Goal: Task Accomplishment & Management: Manage account settings

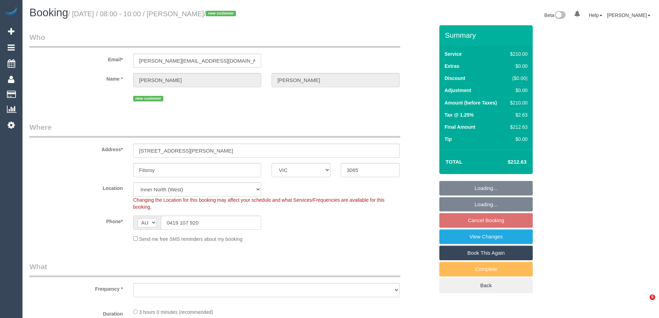
select select "VIC"
select select "object:718"
select select "string:stripe-pm_1S0xpx2GScqysDRV0Cw4w8Ua"
select select "180"
select select "number:28"
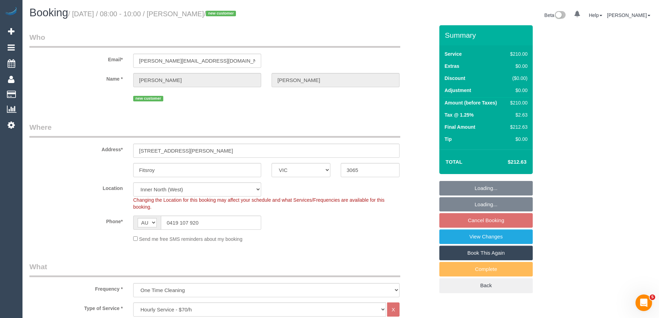
select select "number:14"
select select "number:19"
select select "object:1720"
select select "spot1"
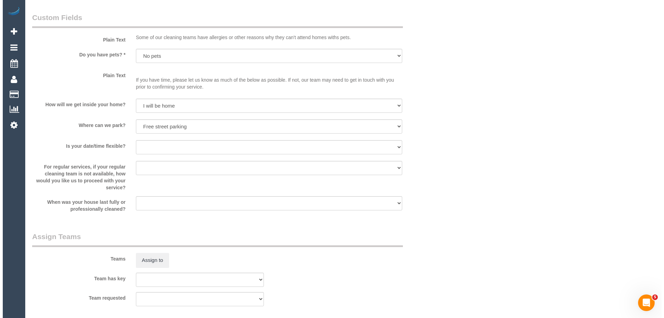
scroll to position [830, 0]
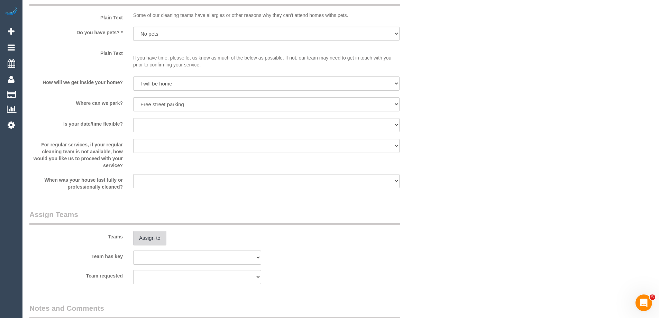
click at [146, 238] on button "Assign to" at bounding box center [149, 238] width 33 height 15
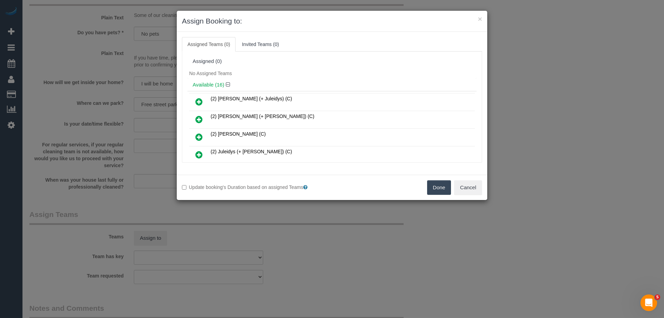
click at [291, 68] on div "No Assigned Teams" at bounding box center [331, 73] width 289 height 10
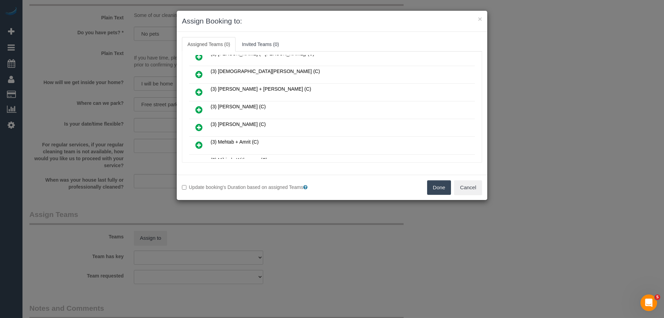
click at [200, 109] on icon at bounding box center [198, 109] width 7 height 8
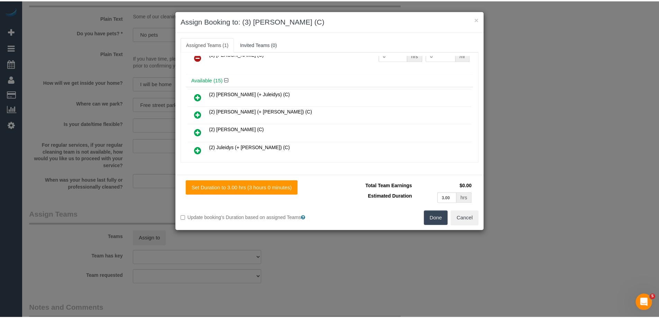
scroll to position [0, 0]
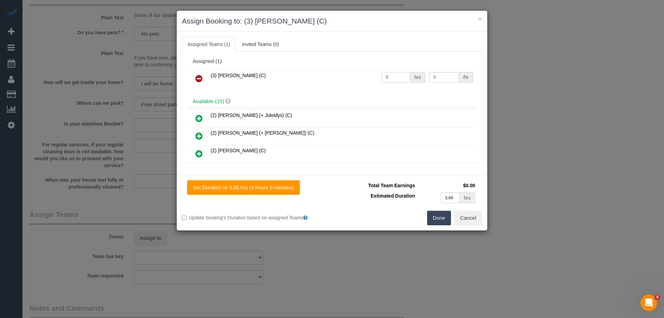
click at [398, 76] on input "0" at bounding box center [395, 77] width 29 height 11
type input "3"
click at [441, 74] on input "0" at bounding box center [444, 77] width 30 height 11
type input "35"
click at [436, 216] on button "Done" at bounding box center [439, 218] width 24 height 15
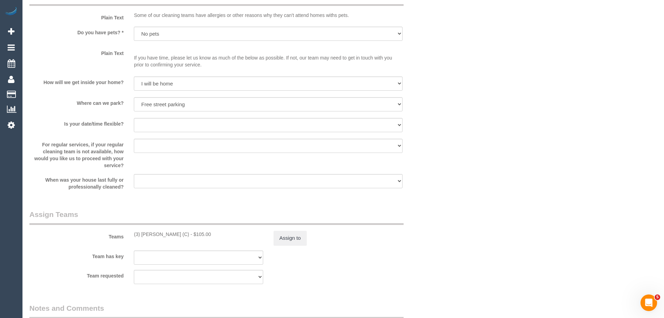
click at [436, 216] on div "× Assign Booking to: (3) Juan Manuel (C) Assigned Teams (1) Invited Teams (0) A…" at bounding box center [332, 159] width 664 height 318
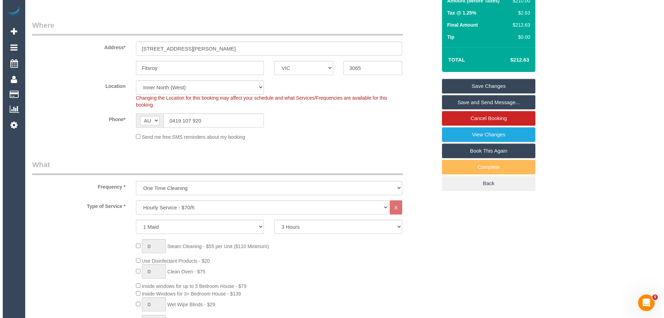
scroll to position [35, 0]
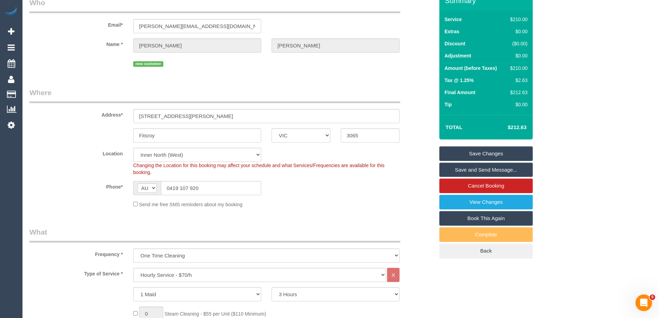
click at [473, 166] on link "Save and Send Message..." at bounding box center [485, 170] width 93 height 15
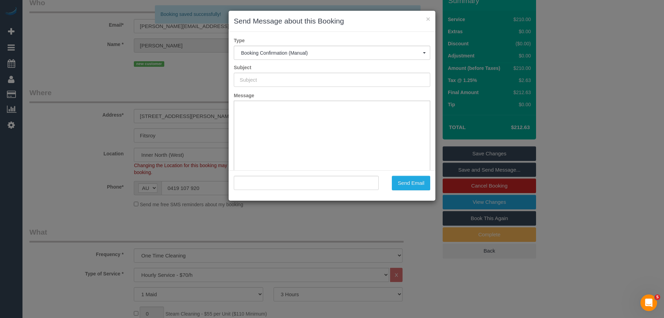
scroll to position [0, 0]
type input "Booking Confirmed"
type input ""Greg Johnson" <greg@apaiser.com>"
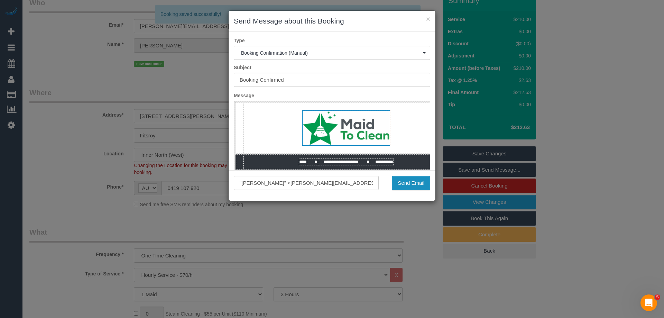
click at [407, 183] on button "Send Email" at bounding box center [411, 183] width 38 height 15
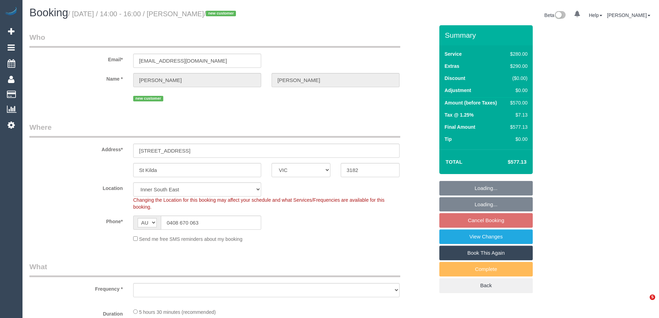
select select "VIC"
select select "string:stripe-pm_1RzpCO2GScqysDRVJhaOIIvF"
select select "object:1105"
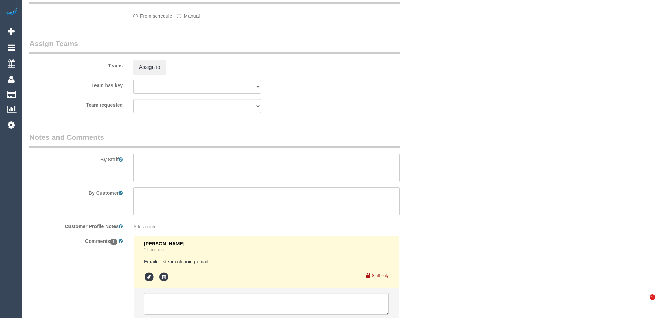
select select "2"
select select "number:27"
select select "number:14"
select select "number:19"
select select "number:22"
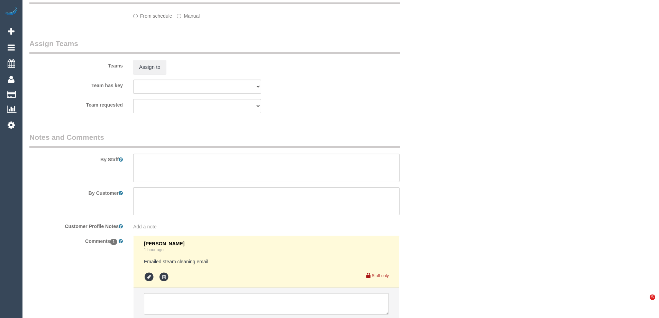
select select "number:26"
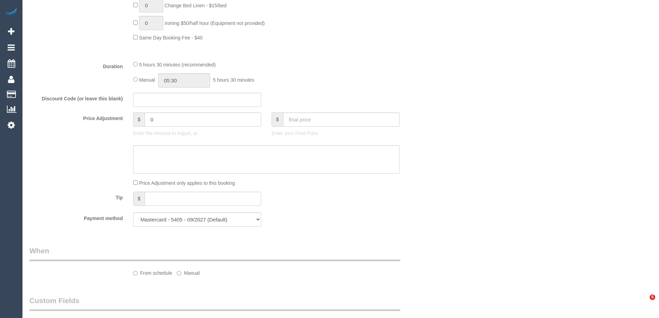
select select "object:1256"
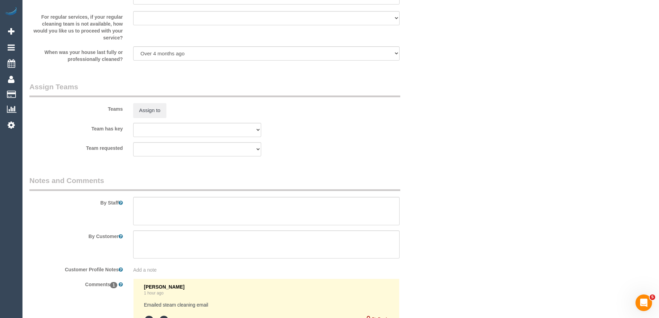
select select "spot5"
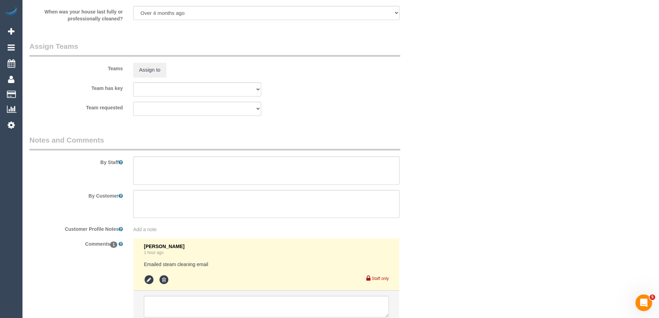
scroll to position [1053, 0]
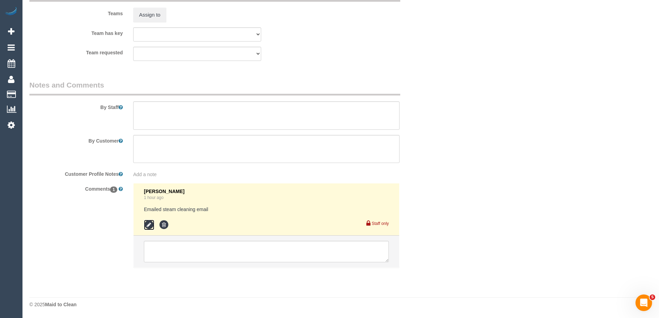
click at [145, 224] on icon at bounding box center [149, 225] width 10 height 10
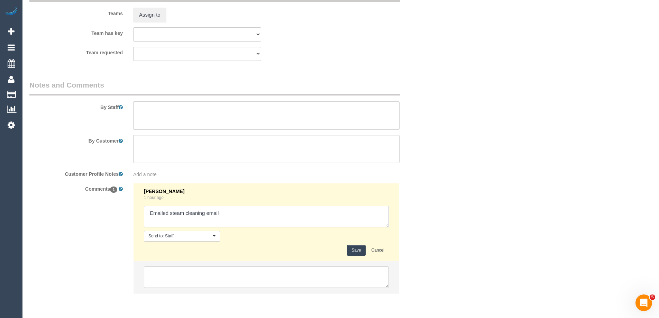
click at [237, 208] on textarea at bounding box center [266, 216] width 245 height 21
paste textarea "Hey there. I’m happy to take a miss on the steam cleaning as there is not guara…"
type textarea "Emailed steam cleaning email Hey there. I’m happy to take a miss on the steam c…"
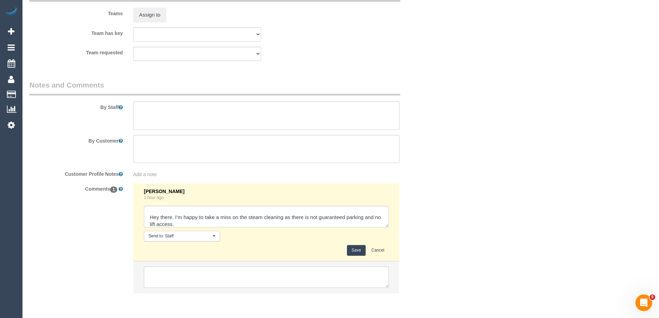
click at [363, 251] on button "Save" at bounding box center [356, 250] width 18 height 11
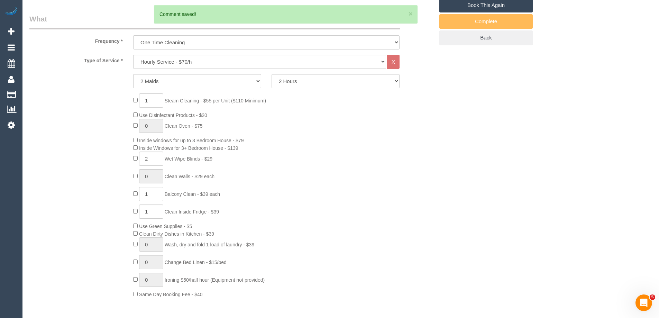
scroll to position [223, 0]
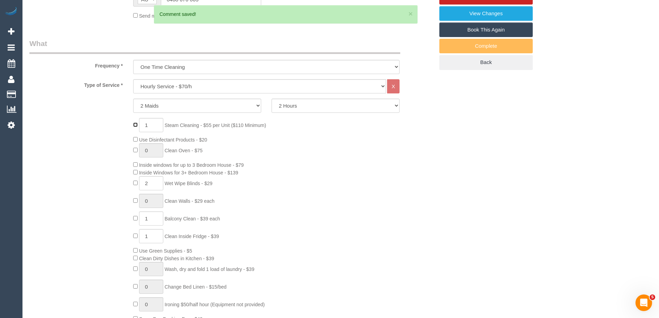
type input "0"
click at [419, 151] on div "0 Steam Cleaning - $55 per Unit ($110 Minimum) Use Disinfectant Products - $20 …" at bounding box center [283, 220] width 311 height 204
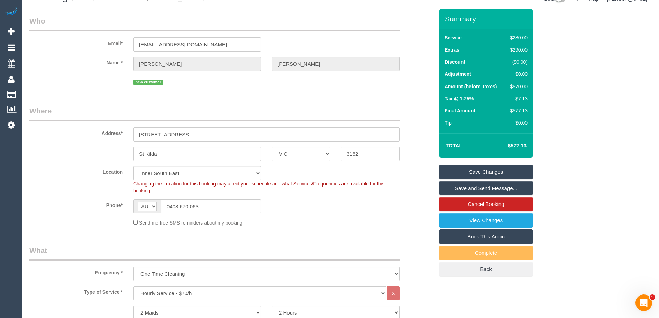
scroll to position [16, 0]
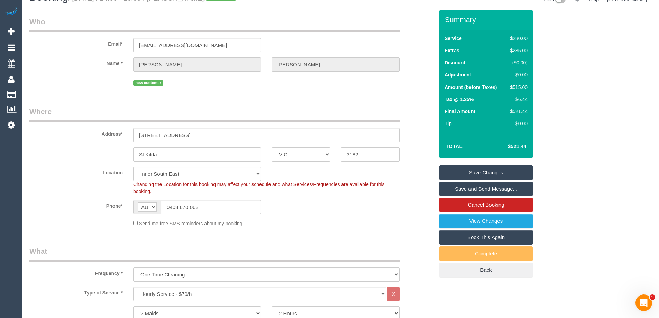
click at [478, 170] on link "Save Changes" at bounding box center [485, 172] width 93 height 15
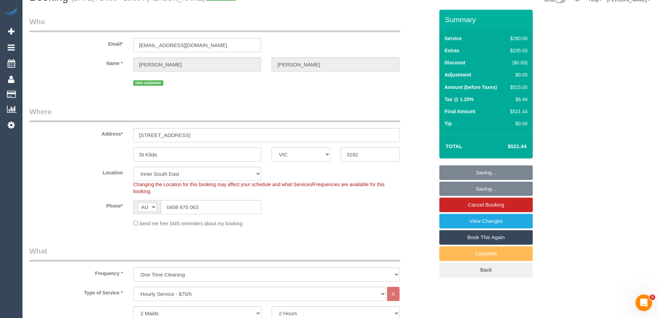
select select "spot26"
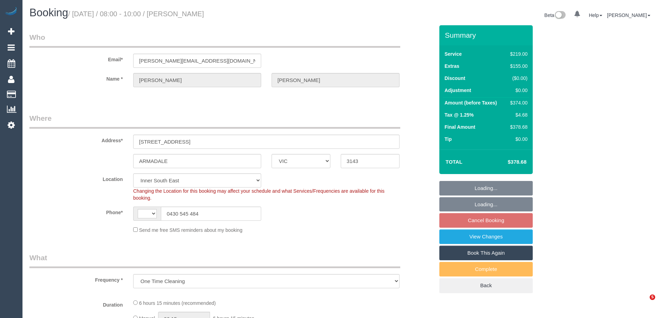
select select "VIC"
select select "object:771"
select select "string:AU"
select select "number:27"
select select "number:14"
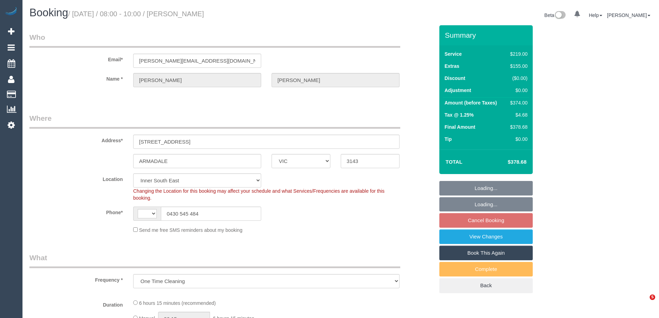
select select "number:19"
select select "number:24"
select select "number:12"
select select "string:stripe-pm_1RzuVv2GScqysDRVVczaqbER"
select select "spot2"
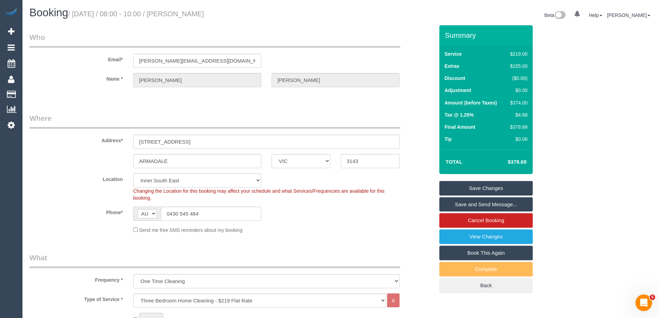
click at [339, 226] on div "Send me free SMS reminders about my booking" at bounding box center [266, 230] width 277 height 8
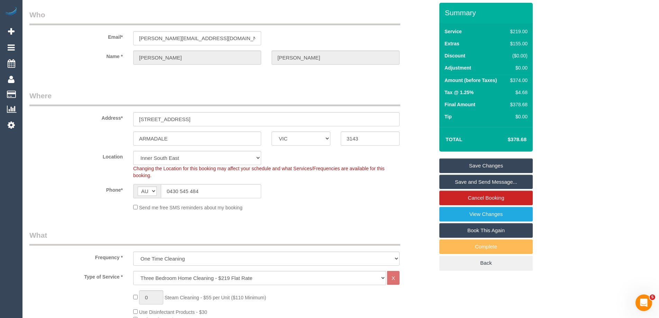
scroll to position [35, 0]
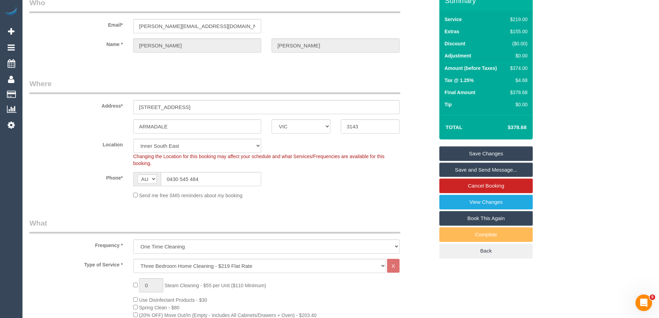
click at [515, 67] on div "$374.00" at bounding box center [517, 68] width 20 height 7
copy div "374.00"
click at [565, 72] on div "Summary Service $219.00 Extras $155.00 Discount ($0.00) Adjustment $0.00 Amount…" at bounding box center [512, 131] width 156 height 281
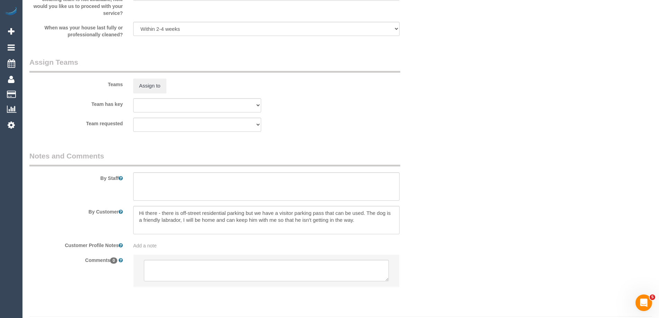
scroll to position [1010, 0]
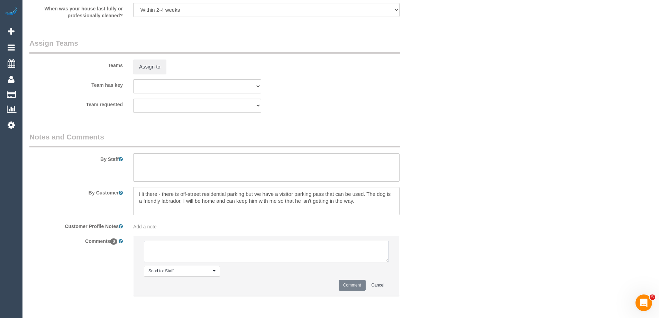
click at [200, 255] on textarea at bounding box center [266, 251] width 245 height 21
click at [135, 232] on sui-booking-comments "By Staff By Customer Customer Profile Notes Add a note Comments 0 Send to: Staf…" at bounding box center [231, 217] width 405 height 171
click at [181, 253] on textarea at bounding box center [266, 251] width 245 height 21
type textarea "Assigned pending 11-1pm AW - emailed"
click at [357, 286] on button "Comment" at bounding box center [352, 285] width 27 height 11
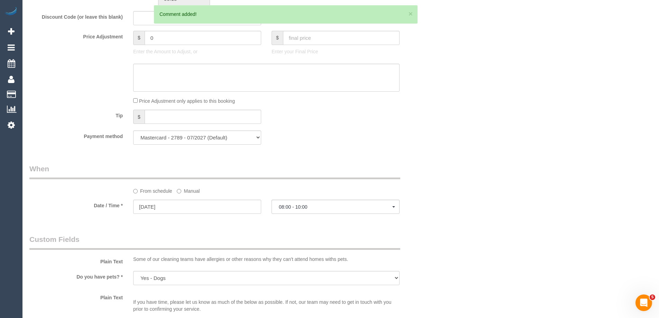
scroll to position [561, 0]
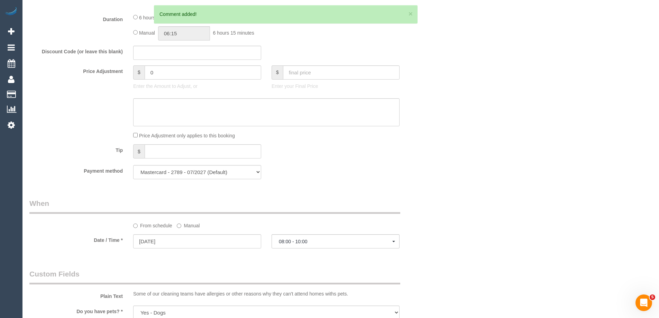
click at [196, 222] on label "Manual" at bounding box center [188, 224] width 23 height 9
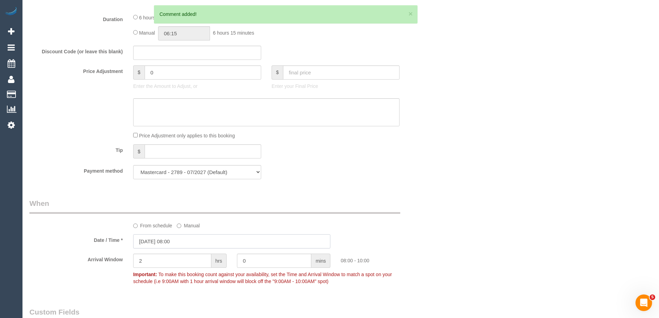
click at [192, 237] on input "03/09/2025 08:00" at bounding box center [231, 241] width 197 height 14
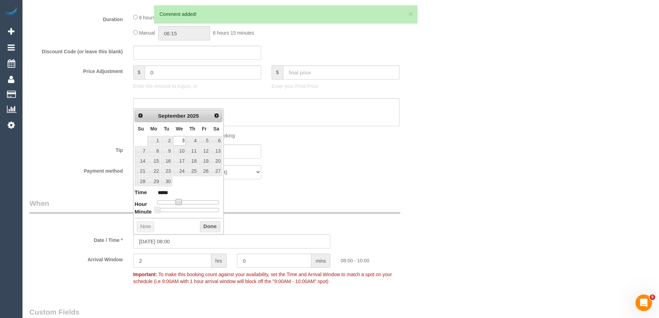
type input "03/09/2025 09:00"
type input "*****"
type input "03/09/2025 10:00"
type input "*****"
click at [183, 204] on span at bounding box center [184, 202] width 6 height 6
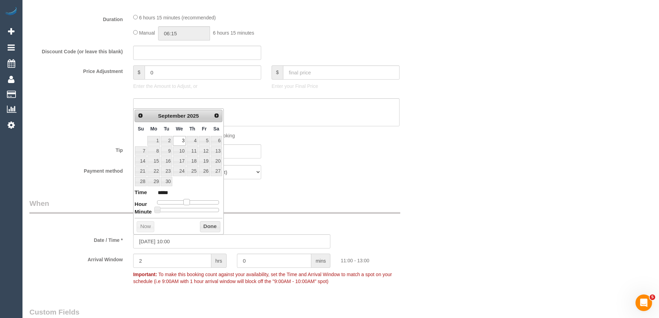
type input "[DATE] 11:00"
type input "*****"
click at [186, 204] on span at bounding box center [186, 202] width 6 height 6
click at [204, 224] on button "Done" at bounding box center [210, 226] width 20 height 11
click at [408, 218] on div "From schedule Manual" at bounding box center [231, 213] width 415 height 31
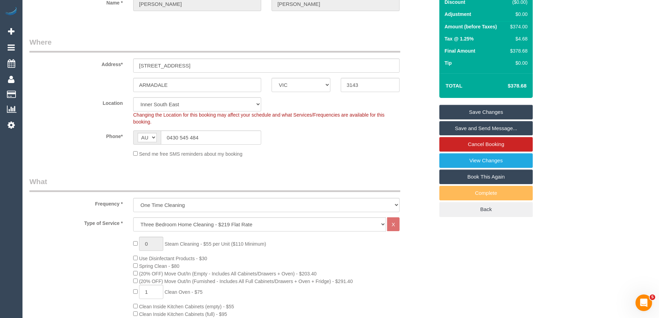
scroll to position [0, 0]
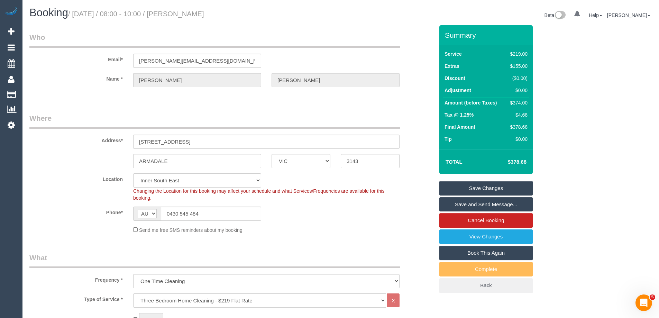
click at [525, 105] on div "$374.00" at bounding box center [517, 102] width 20 height 7
copy div "374.00"
click at [544, 112] on div "Summary Service $219.00 Extras $155.00 Discount ($0.00) Adjustment $0.00 Amount…" at bounding box center [512, 165] width 156 height 281
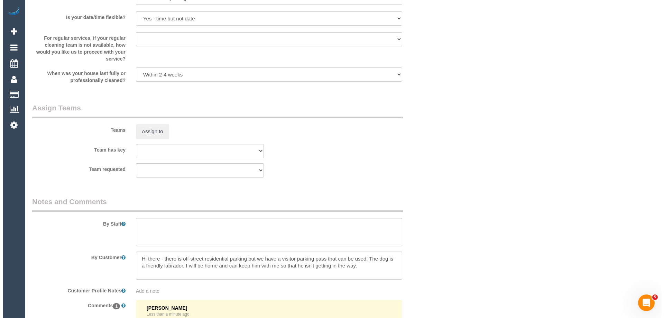
scroll to position [1037, 0]
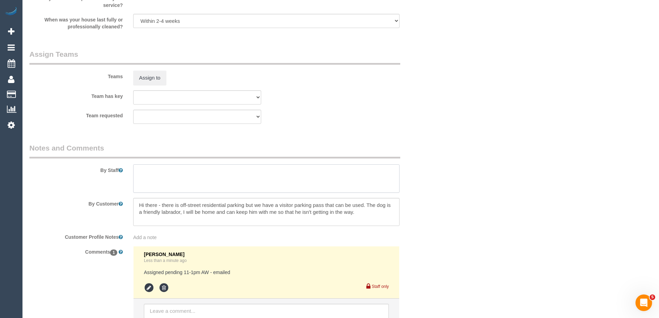
click at [164, 180] on textarea at bounding box center [266, 178] width 266 height 28
type textarea "Estimated time 6-7 hours"
click at [141, 79] on button "Assign to" at bounding box center [149, 78] width 33 height 15
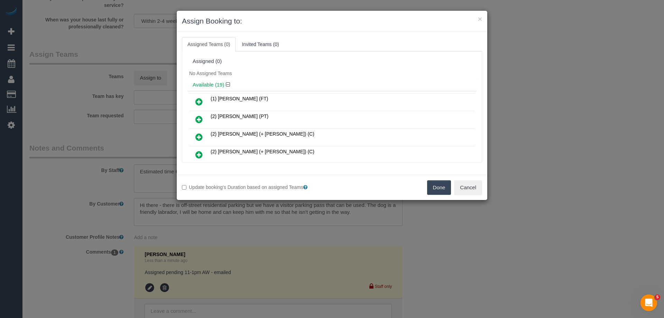
click at [276, 89] on div "Available (19)" at bounding box center [331, 84] width 289 height 13
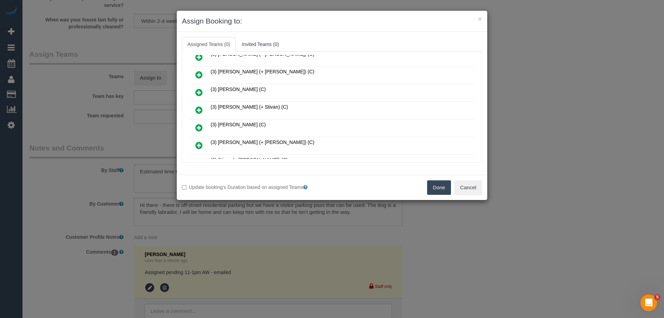
click at [199, 104] on link at bounding box center [199, 110] width 16 height 14
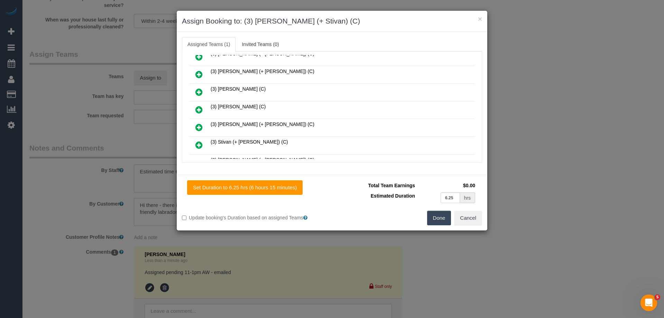
click at [195, 148] on link at bounding box center [199, 145] width 16 height 14
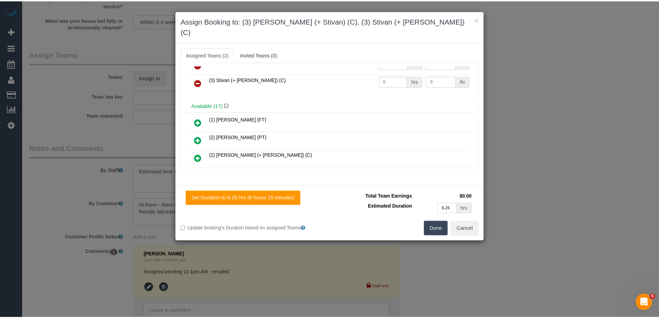
scroll to position [0, 0]
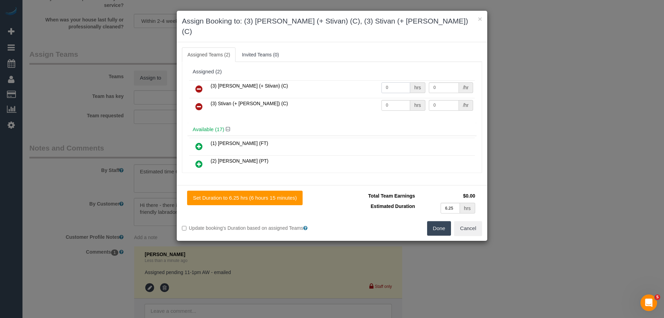
click at [403, 82] on input "0" at bounding box center [395, 87] width 29 height 11
type input "1"
click at [399, 100] on input "0" at bounding box center [395, 105] width 29 height 11
type input "1"
click at [442, 80] on td "0 /hr" at bounding box center [451, 89] width 48 height 18
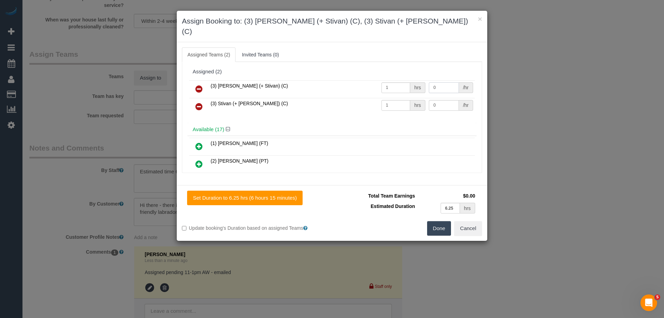
click at [444, 82] on input "0" at bounding box center [444, 87] width 30 height 11
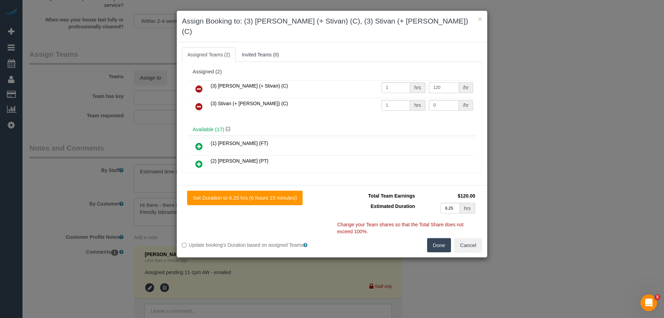
type input "120"
click at [437, 100] on input "0" at bounding box center [444, 105] width 30 height 11
type input "120"
click at [430, 238] on button "Done" at bounding box center [439, 245] width 24 height 15
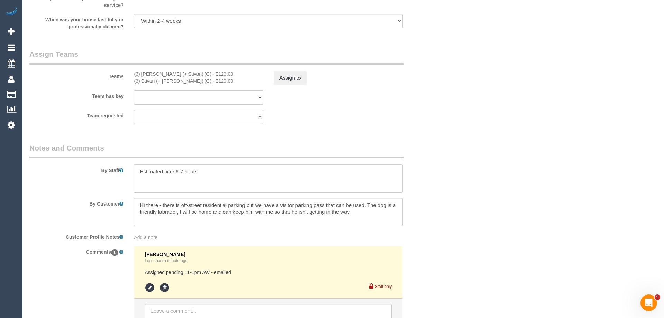
click at [430, 232] on div "× Assign Booking to: (3) Krunal (+ Stivan) (C), (3) Stivan (+ Krunal) (C) Assig…" at bounding box center [332, 159] width 664 height 318
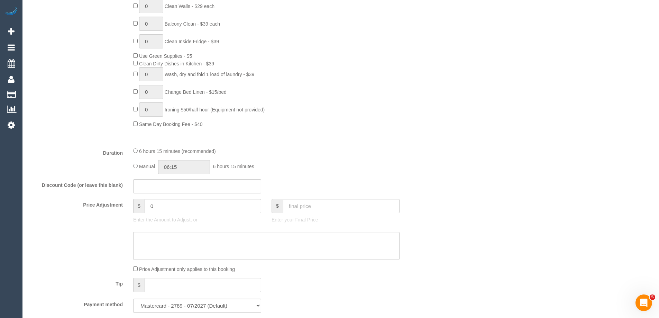
scroll to position [415, 0]
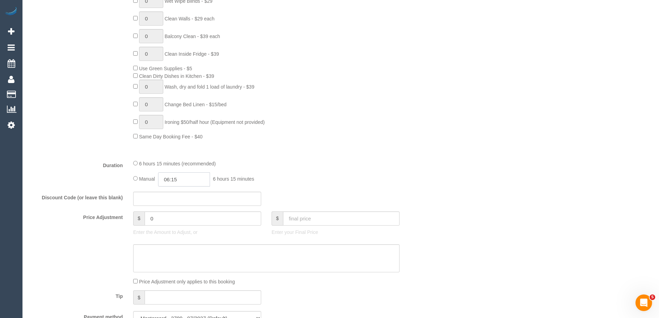
click at [183, 180] on input "06:15" at bounding box center [184, 179] width 52 height 14
type input "03:30"
click at [181, 226] on li "03:30" at bounding box center [176, 226] width 31 height 9
click at [326, 150] on div "Type of Service * Hourly Service - $70/h Hourly Service - $65/h Hourly Service …" at bounding box center [231, 16] width 405 height 276
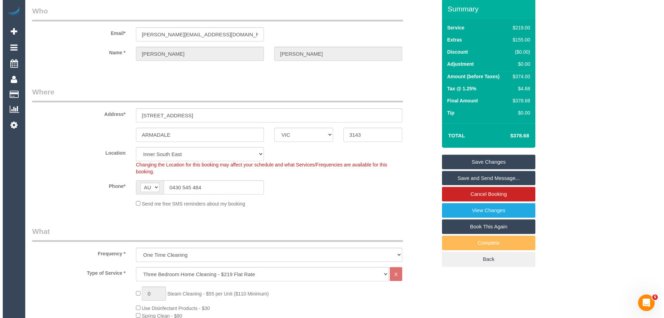
scroll to position [0, 0]
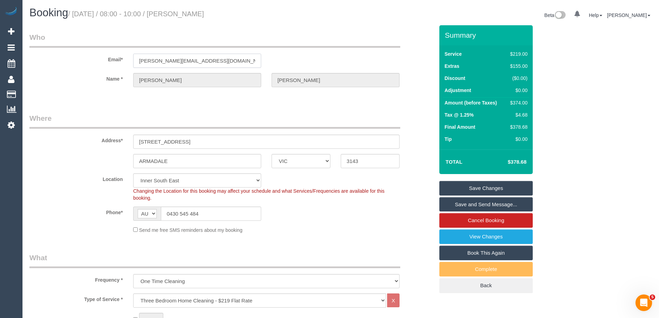
click at [196, 63] on input "bowman.emma11@gmail.com" at bounding box center [197, 61] width 128 height 14
drag, startPoint x: 208, startPoint y: 112, endPoint x: 150, endPoint y: 100, distance: 58.5
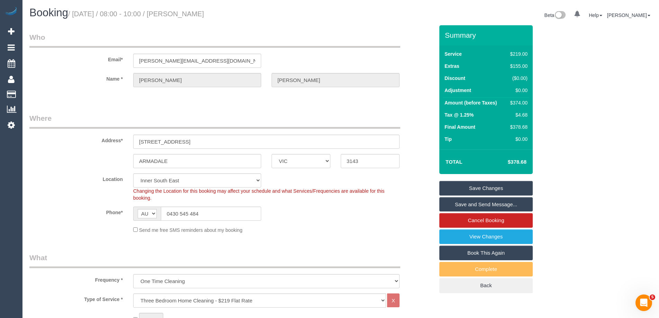
click at [519, 188] on link "Save Changes" at bounding box center [485, 188] width 93 height 15
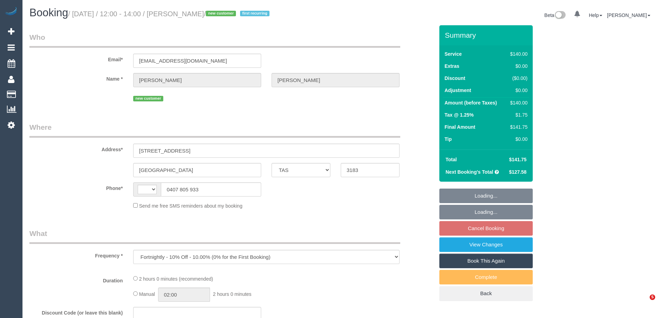
select select "TAS"
select select "string:AU"
select select "string:stripe-pm_1S0Y2W2GScqysDRVzqRNslBc"
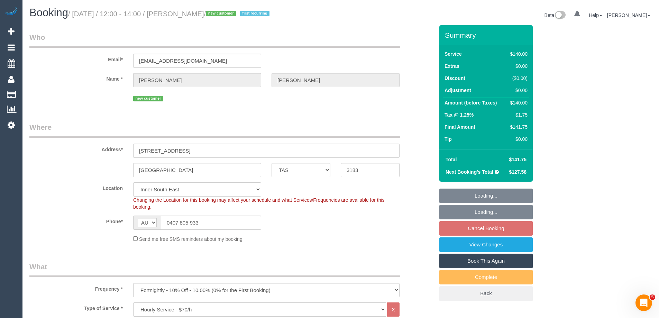
select select "object:707"
select select "number:27"
select select "number:14"
select select "number:19"
select select "number:36"
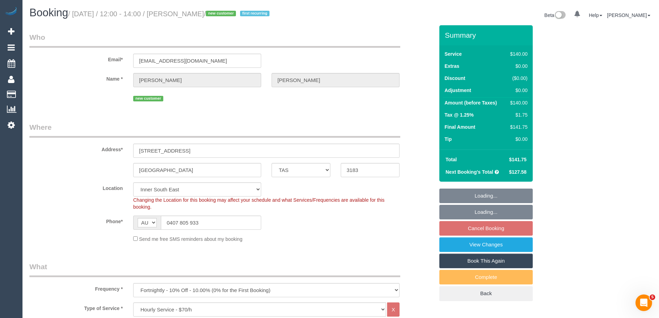
select select "number:33"
select select "spot4"
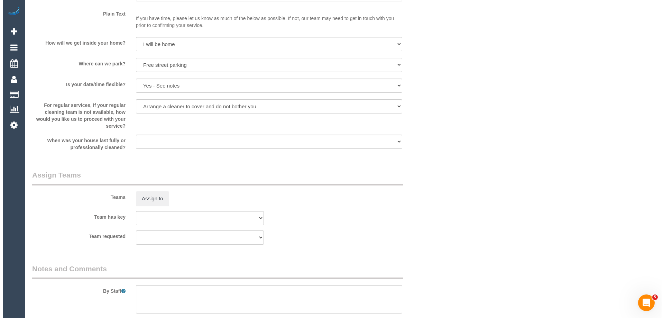
scroll to position [1011, 0]
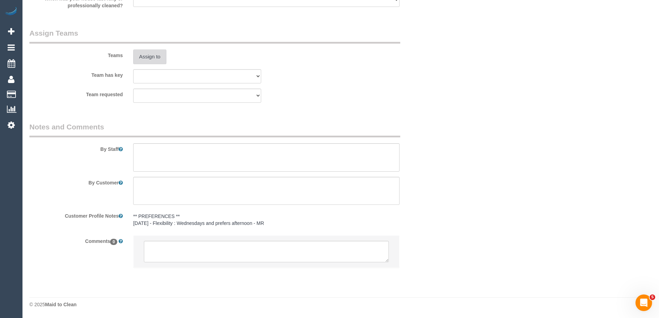
click at [146, 56] on button "Assign to" at bounding box center [149, 56] width 33 height 15
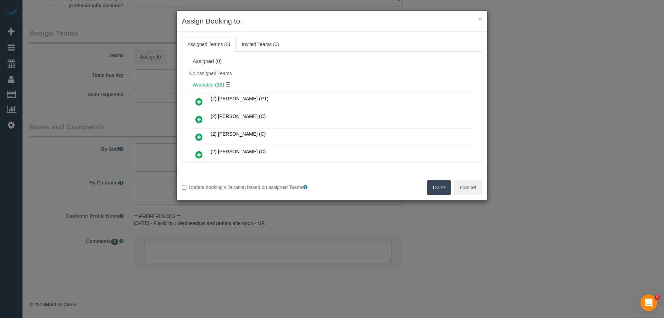
click at [313, 71] on div "No Assigned Teams" at bounding box center [331, 73] width 289 height 10
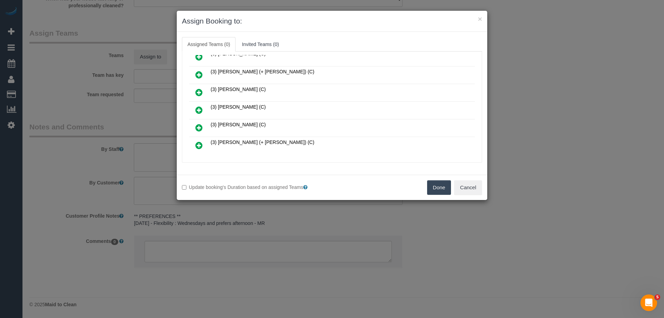
click at [198, 111] on icon at bounding box center [198, 110] width 7 height 8
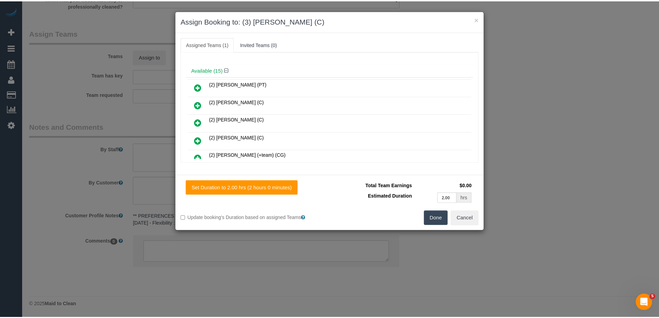
scroll to position [0, 0]
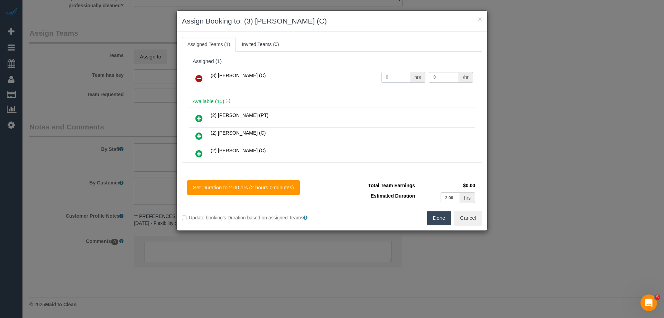
click at [386, 78] on input "0" at bounding box center [395, 77] width 29 height 11
type input "2"
click at [434, 76] on input "0" at bounding box center [444, 77] width 30 height 11
click at [442, 77] on input "0" at bounding box center [444, 77] width 30 height 11
type input "35"
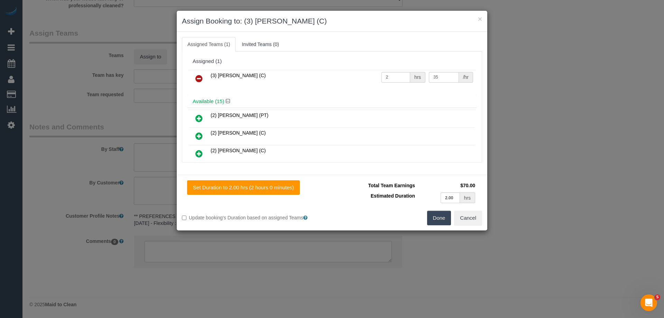
click at [438, 222] on button "Done" at bounding box center [439, 218] width 24 height 15
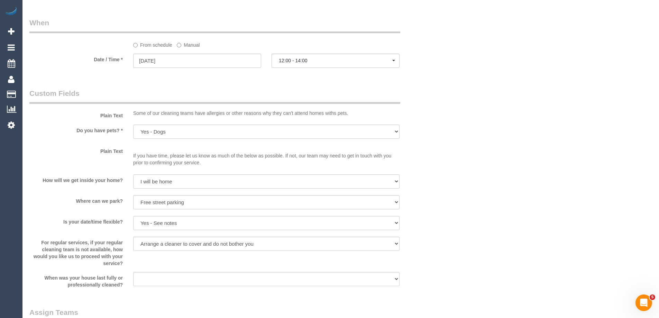
scroll to position [804, 0]
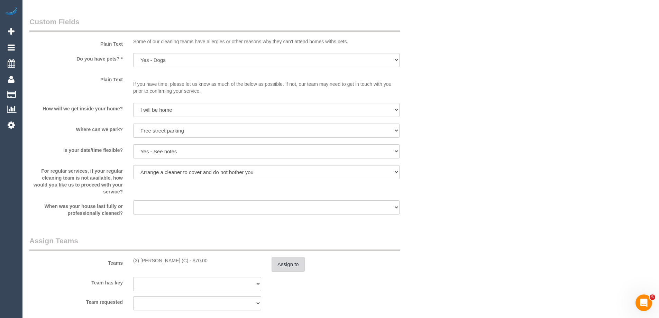
click at [275, 262] on button "Assign to" at bounding box center [287, 264] width 33 height 15
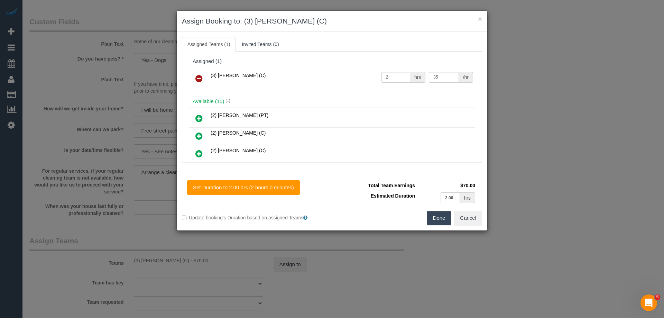
click at [199, 78] on icon at bounding box center [198, 78] width 7 height 8
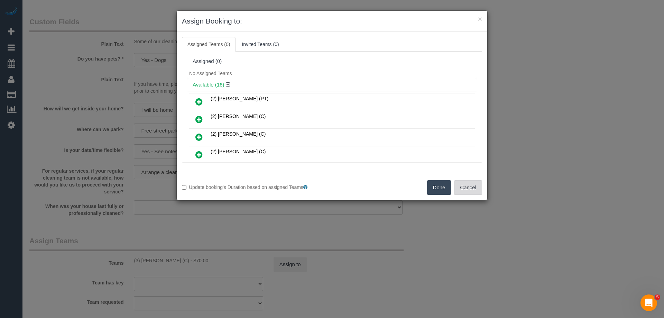
click at [469, 189] on button "Cancel" at bounding box center [468, 187] width 28 height 15
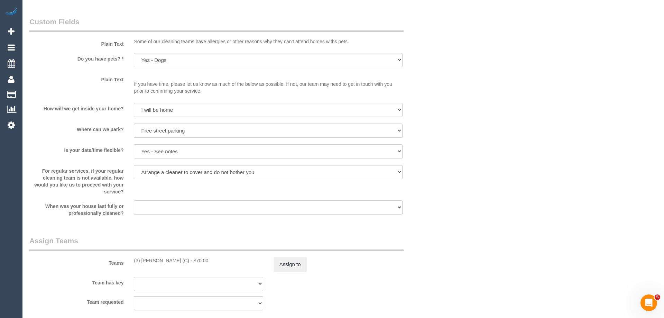
click at [469, 189] on div "× Assign Booking to: Assigned Teams (0) Invited Teams (0) Assigned (0) No Assig…" at bounding box center [332, 159] width 664 height 318
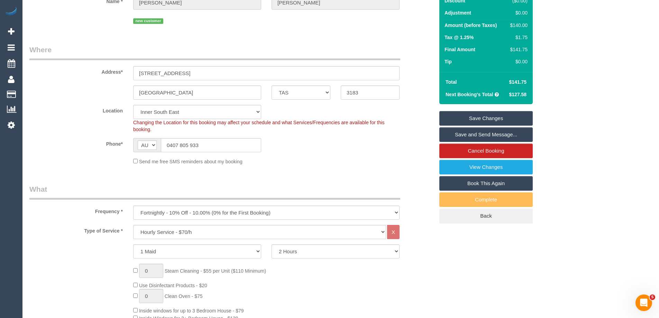
scroll to position [0, 0]
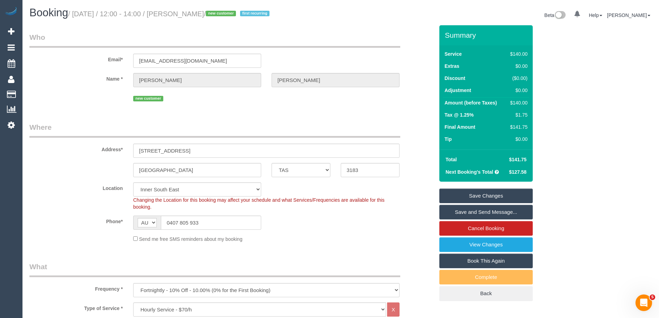
click at [400, 207] on div "Changing the Location for this booking may affect your schedule and what Servic…" at bounding box center [266, 203] width 277 height 14
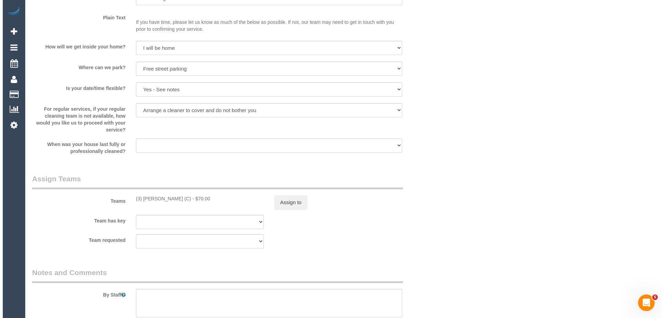
scroll to position [899, 0]
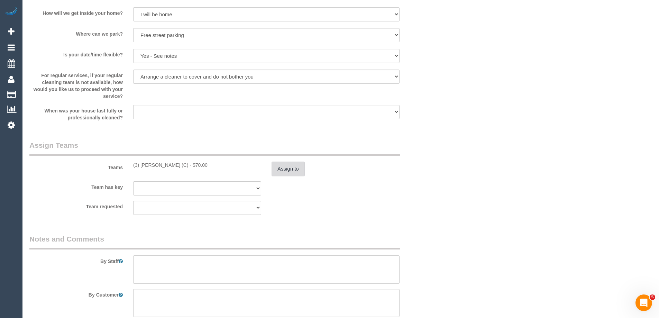
click at [295, 171] on button "Assign to" at bounding box center [287, 168] width 33 height 15
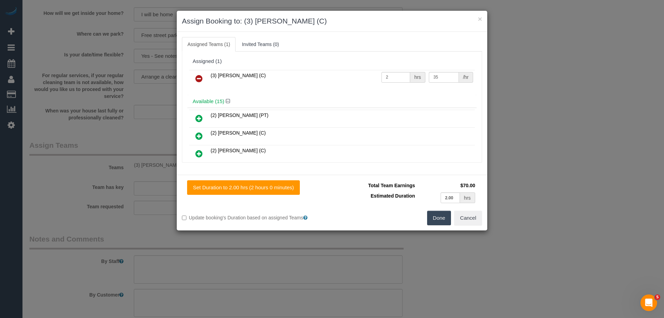
click at [197, 77] on icon at bounding box center [198, 78] width 7 height 8
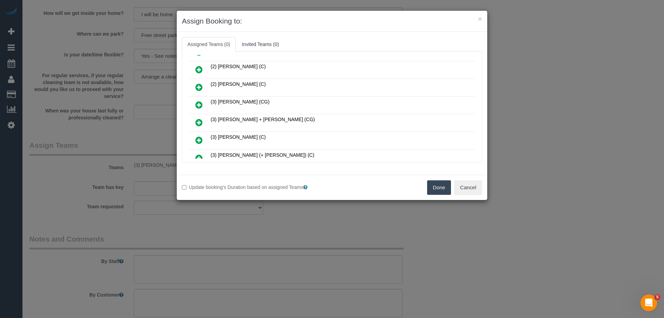
scroll to position [1628, 0]
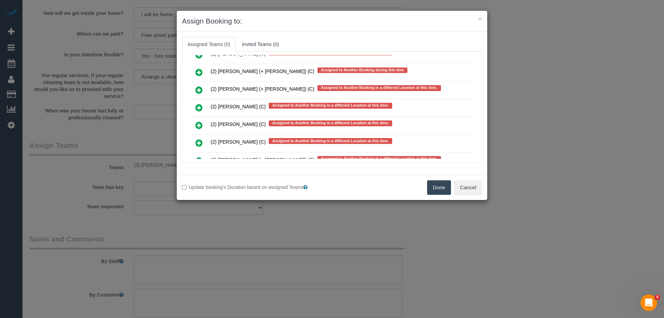
click at [196, 108] on icon at bounding box center [198, 107] width 7 height 8
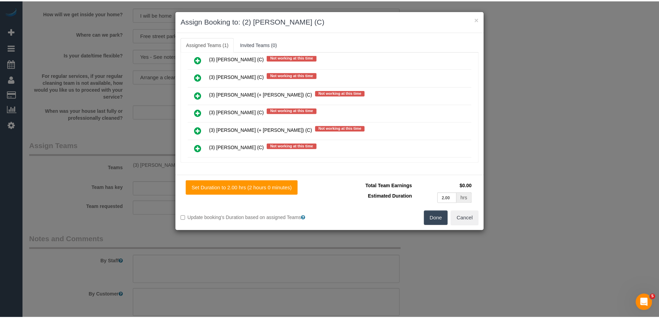
scroll to position [0, 0]
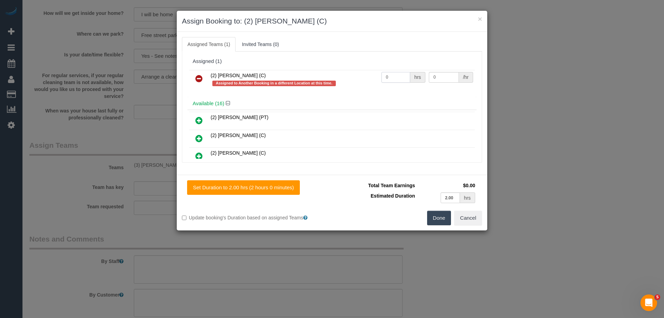
click at [402, 75] on input "0" at bounding box center [395, 77] width 29 height 11
type input "2"
click at [453, 79] on input "0" at bounding box center [444, 77] width 30 height 11
type input "37.5"
click at [436, 219] on button "Done" at bounding box center [439, 218] width 24 height 15
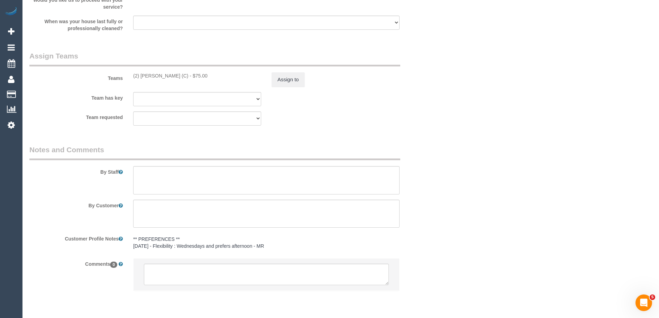
scroll to position [1011, 0]
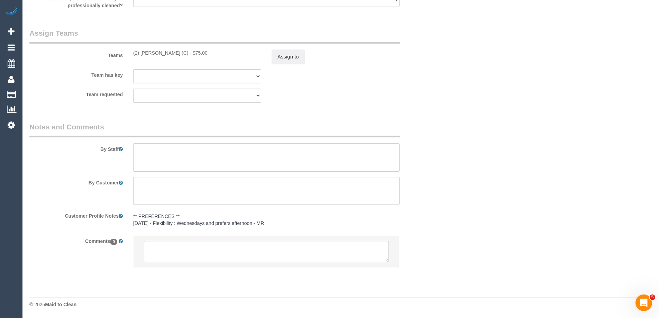
click at [169, 163] on textarea at bounding box center [266, 157] width 266 height 28
type textarea "*cover*"
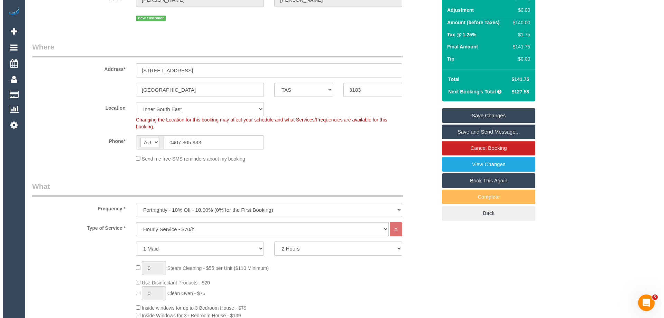
scroll to position [77, 0]
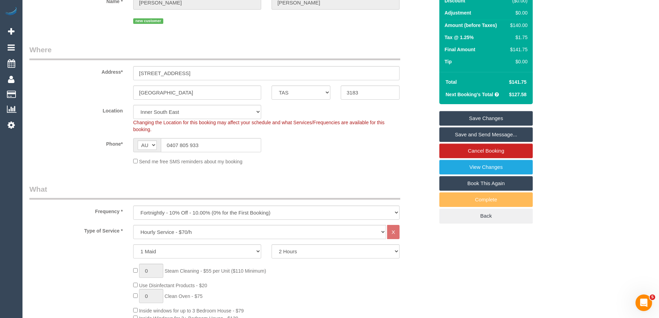
click at [463, 135] on link "Save and Send Message..." at bounding box center [485, 134] width 93 height 15
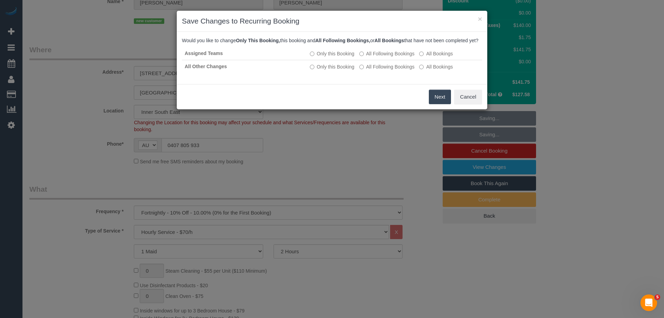
click at [442, 104] on button "Next" at bounding box center [440, 97] width 22 height 15
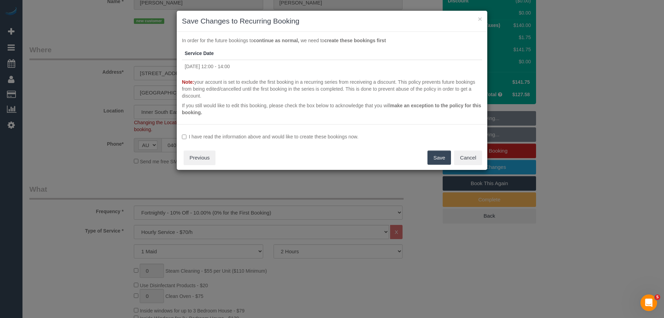
click at [432, 156] on button "Save" at bounding box center [439, 157] width 24 height 15
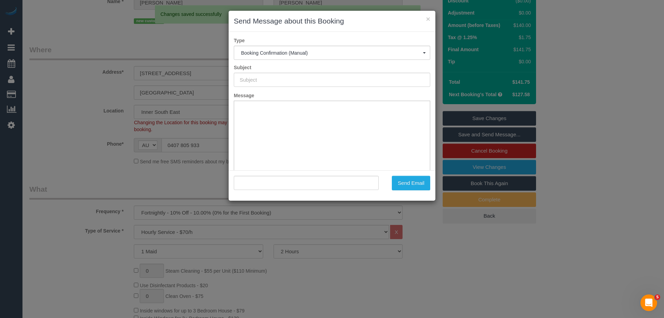
type input "Booking Confirmed"
type input ""Nathan Fay" <nfay1974@gmail.com>"
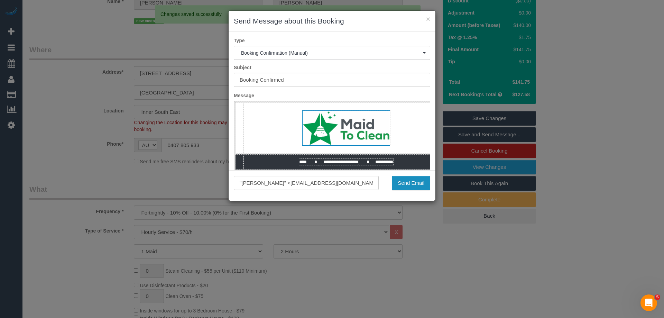
scroll to position [0, 0]
click at [411, 178] on button "Send Email" at bounding box center [411, 183] width 38 height 15
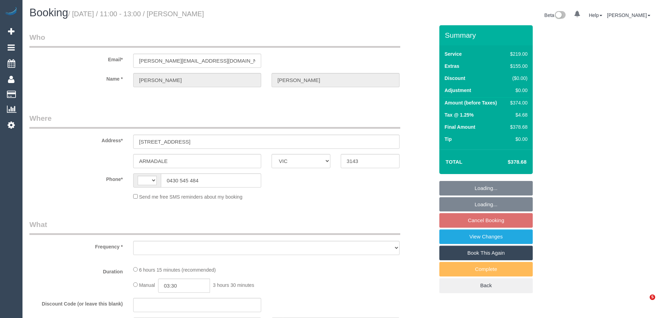
select select "VIC"
select select "string:AU"
select select "string:stripe-pm_1RzuVv2GScqysDRVVczaqbER"
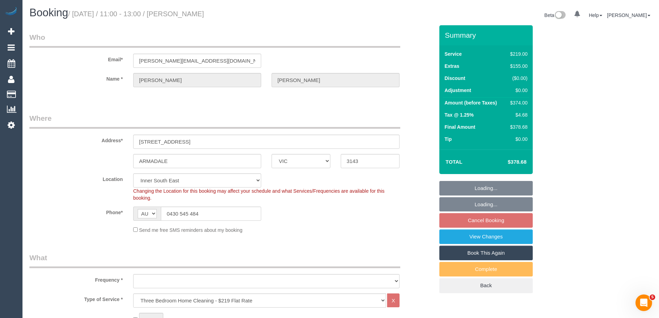
select select "object:797"
select select "number:27"
select select "number:14"
select select "number:19"
select select "number:24"
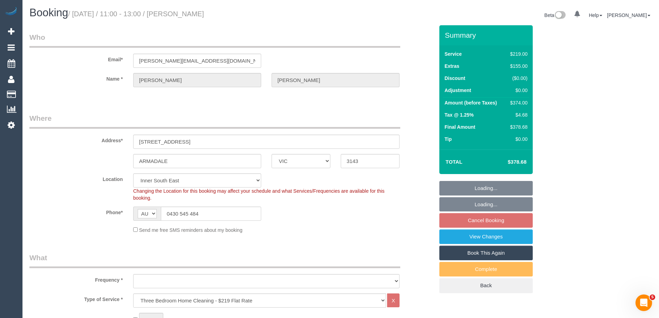
select select "number:12"
select select "object:816"
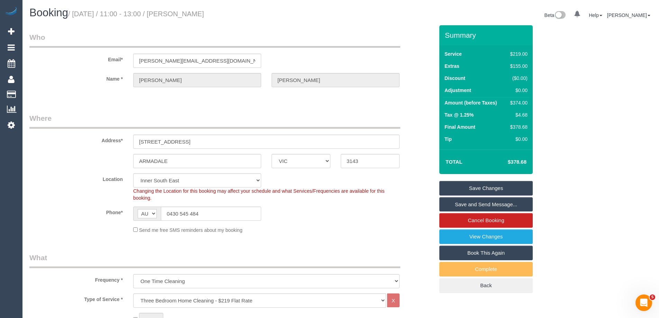
click at [388, 208] on div "Phone* AF AL DZ AD AO AI AQ AG AR AM AW AU AT AZ BS BH BD BB BY BE BZ BJ BM BT …" at bounding box center [231, 213] width 415 height 14
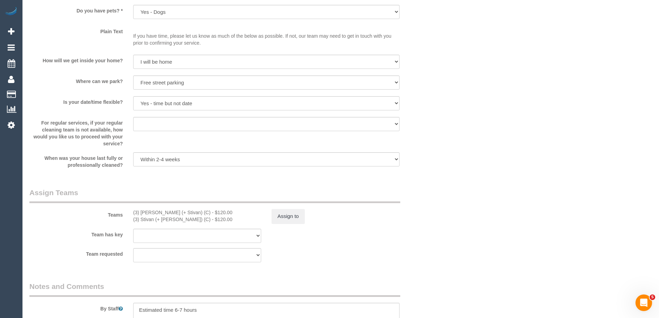
scroll to position [1100, 0]
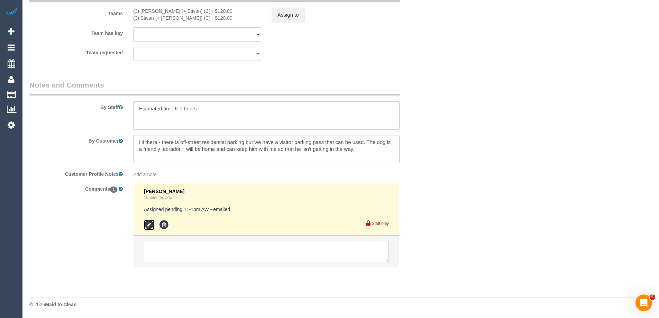
click at [145, 226] on icon at bounding box center [149, 225] width 10 height 10
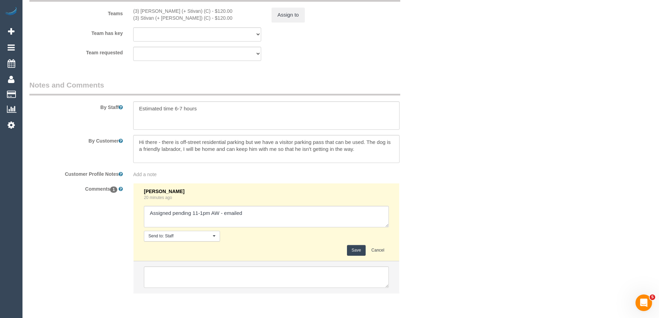
click at [278, 228] on div "[PERSON_NAME] 20 minutes ago Send to: Staff Nothing selected Send to: Staff Sen…" at bounding box center [266, 221] width 245 height 67
click at [297, 214] on textarea at bounding box center [266, 216] width 245 height 21
type textarea "Assigned pending 11-1pm AW - emailed. Confirmed"
click at [357, 248] on button "Save" at bounding box center [356, 250] width 18 height 11
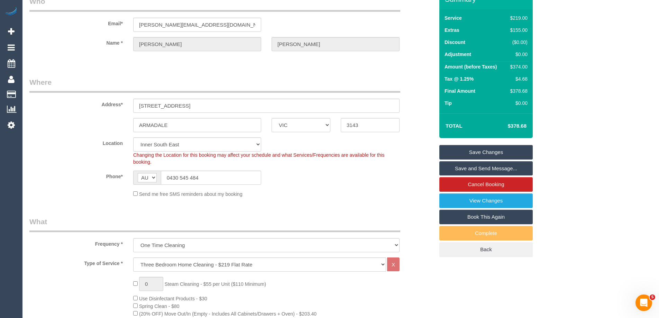
scroll to position [0, 0]
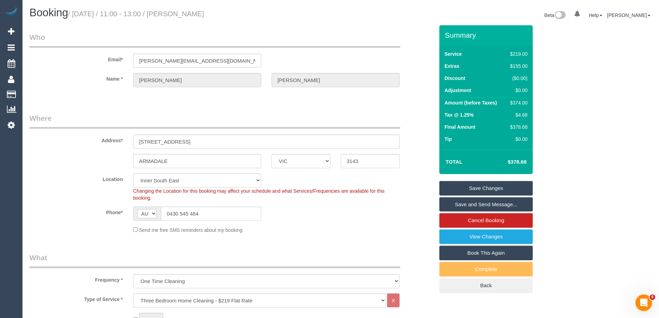
click at [468, 202] on link "Save and Send Message..." at bounding box center [485, 204] width 93 height 15
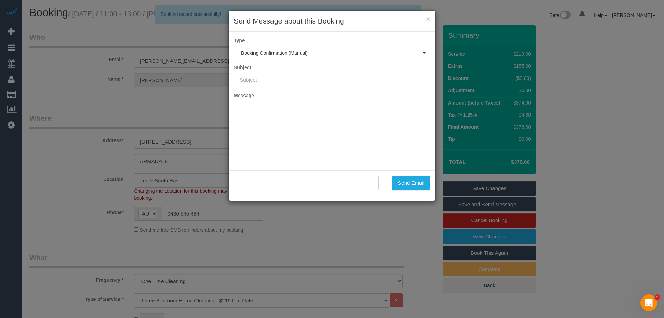
type input "Booking Confirmed"
type input ""Emma Bowman" <bowman.emma11@gmail.com>"
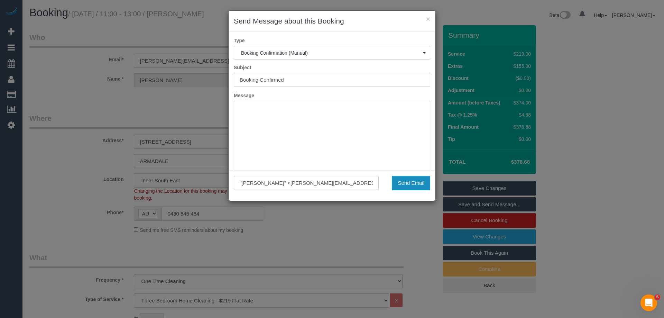
click at [417, 187] on button "Send Email" at bounding box center [411, 183] width 38 height 15
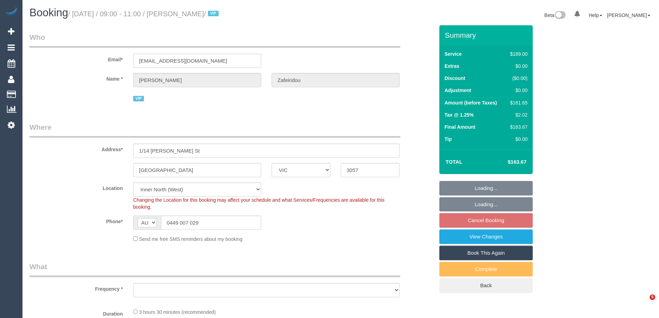
select select "VIC"
select select "object:800"
select select "number:28"
select select "number:14"
select select "number:19"
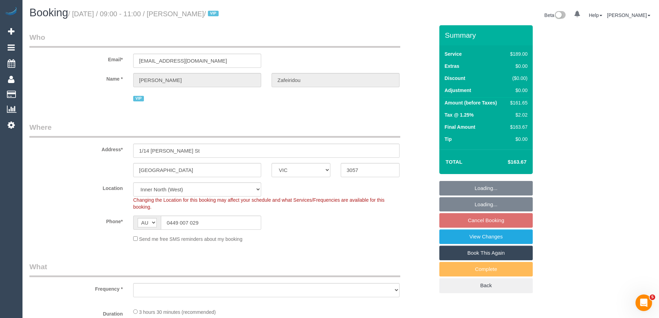
select select "number:24"
select select "number:34"
select select "number:26"
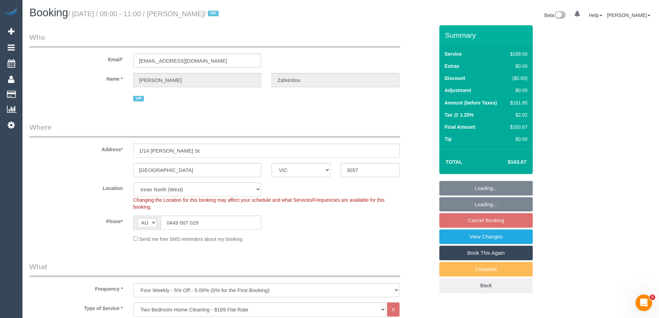
select select "object:1656"
select select "spot3"
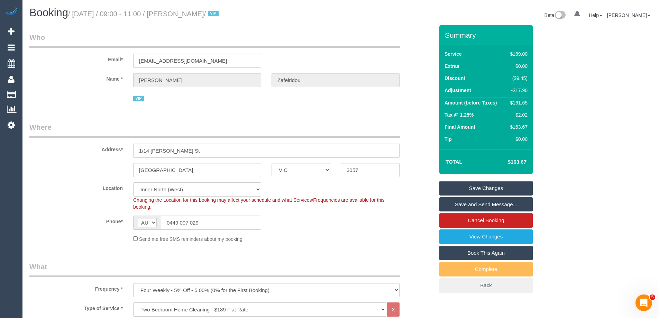
drag, startPoint x: 253, startPoint y: 14, endPoint x: 192, endPoint y: 11, distance: 60.9
click at [191, 11] on small "/ September 03, 2025 / 09:00 - 11:00 / Christina Zafeiridou / VIP" at bounding box center [144, 14] width 152 height 8
copy small "[PERSON_NAME]"
click at [517, 101] on div "$161.65" at bounding box center [517, 102] width 20 height 7
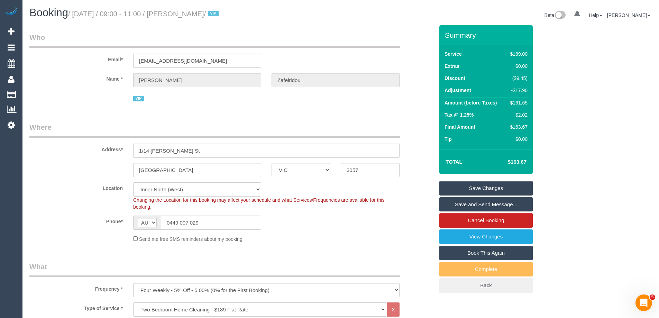
click at [517, 101] on div "$161.65" at bounding box center [517, 102] width 20 height 7
copy div "161.65"
click at [582, 98] on div "Summary Service $189.00 Extras $0.00 Discount ($9.45) Adjustment -$17.90 Amount…" at bounding box center [512, 165] width 156 height 281
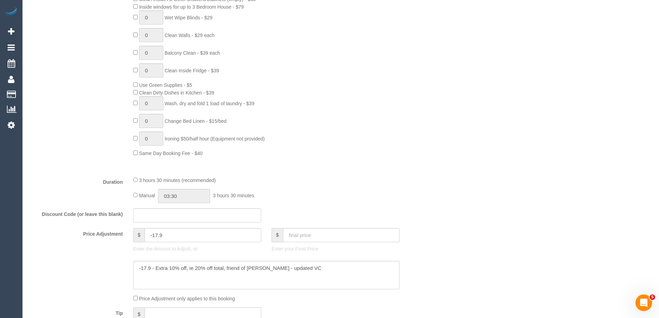
scroll to position [450, 0]
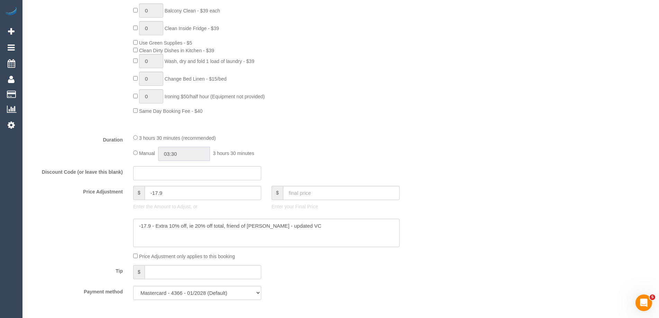
click at [189, 150] on input "03:30" at bounding box center [184, 154] width 52 height 14
type input "01:30"
click at [178, 182] on li "01:30" at bounding box center [176, 180] width 31 height 9
click at [192, 154] on input "01:30" at bounding box center [184, 154] width 52 height 14
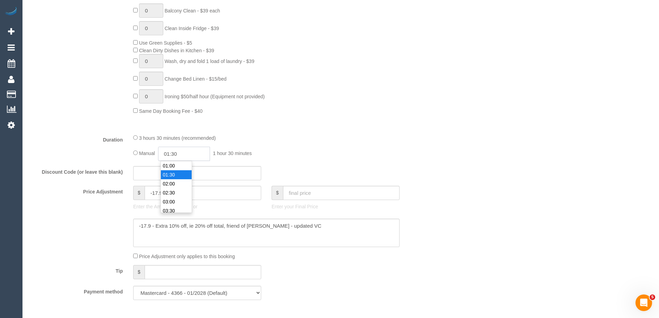
select select
type input "01:3"
select select "spot36"
type input "01:45"
select select "spot69"
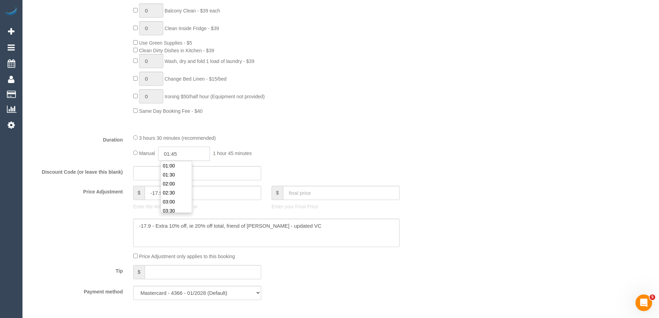
type input "01:45"
select select "spot102"
select select "spot135"
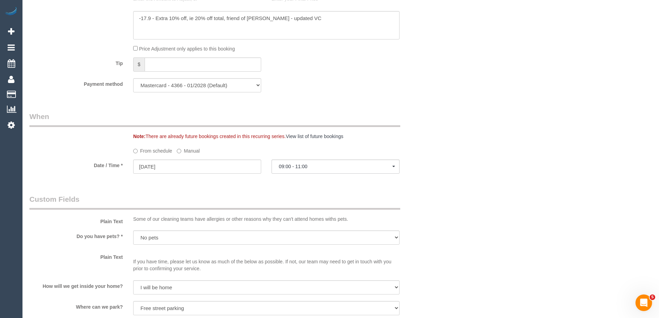
select select "spot168"
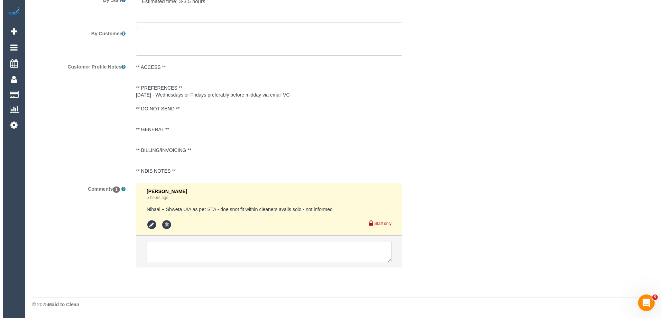
scroll to position [1053, 0]
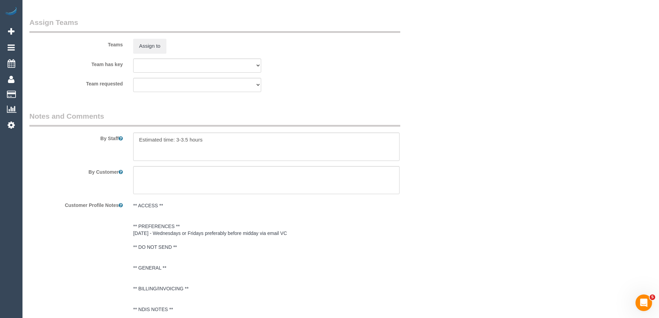
click at [155, 35] on div "Teams Assign to" at bounding box center [231, 35] width 415 height 36
click at [157, 48] on button "Assign to" at bounding box center [149, 46] width 33 height 15
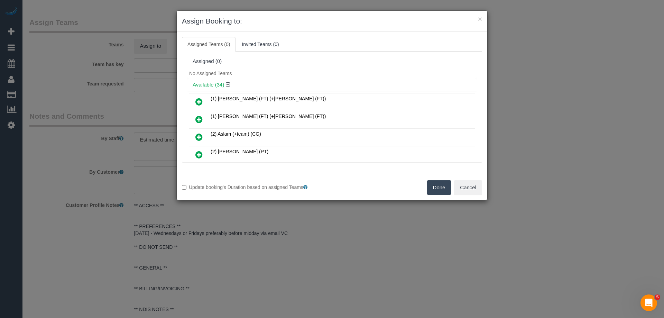
click at [307, 73] on div "No Assigned Teams" at bounding box center [331, 73] width 289 height 10
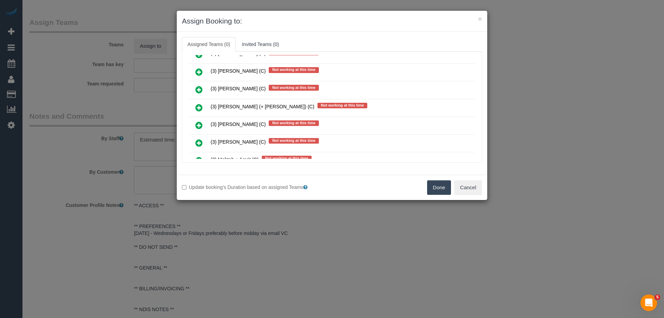
click at [198, 109] on icon at bounding box center [198, 107] width 7 height 8
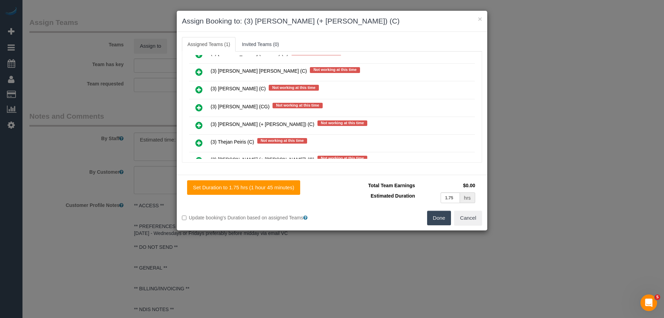
scroll to position [1486, 0]
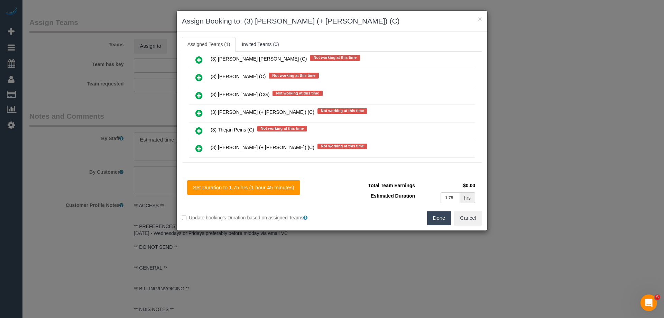
drag, startPoint x: 197, startPoint y: 147, endPoint x: 392, endPoint y: 111, distance: 198.7
click at [197, 147] on icon at bounding box center [198, 148] width 7 height 8
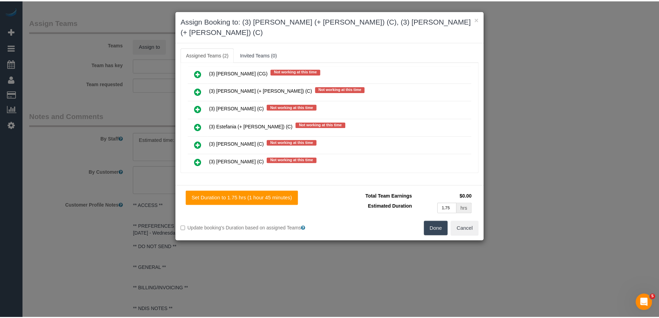
scroll to position [0, 0]
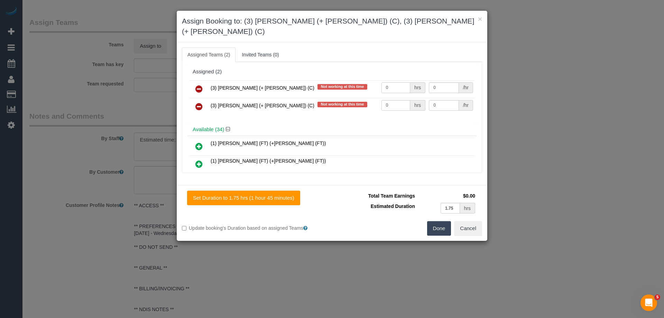
click at [392, 82] on input "0" at bounding box center [395, 87] width 29 height 11
type input "1"
click at [397, 100] on input "0" at bounding box center [395, 105] width 29 height 11
type input "1"
click at [436, 221] on button "Done" at bounding box center [439, 228] width 24 height 15
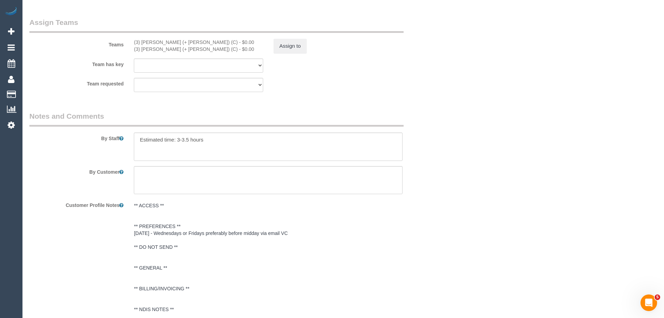
click at [464, 218] on div "× Assign Booking to: (3) Liz (+ Tony) (C), (3) Tony (+ Liz) (C) Assigned Teams …" at bounding box center [332, 159] width 664 height 318
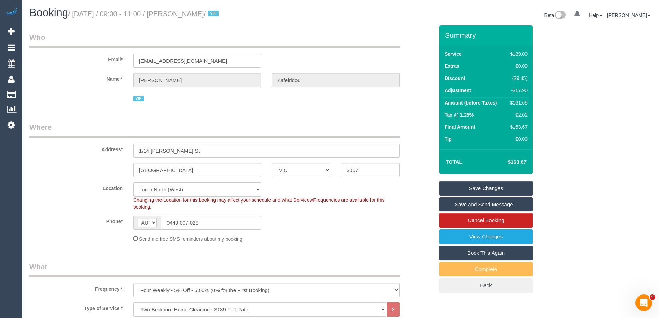
click at [518, 103] on div "$161.65" at bounding box center [517, 102] width 20 height 7
copy div "161.65"
click at [564, 104] on div "Summary Service $189.00 Extras $0.00 Discount ($9.45) Adjustment -$17.90 Amount…" at bounding box center [512, 165] width 156 height 281
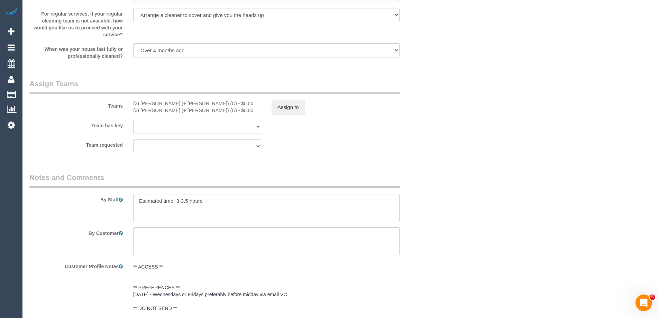
scroll to position [1003, 0]
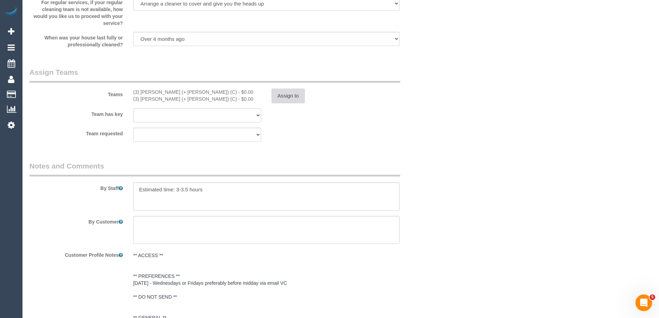
click at [284, 99] on button "Assign to" at bounding box center [287, 96] width 33 height 15
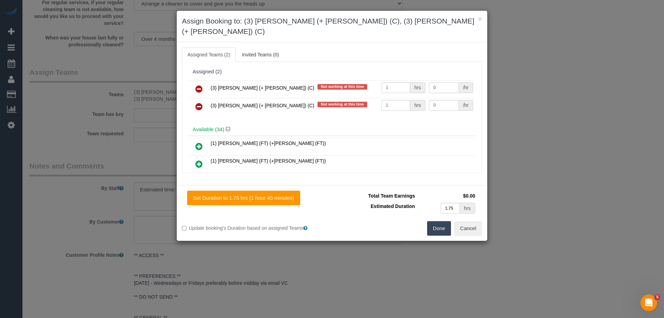
click at [445, 82] on input "0" at bounding box center [444, 87] width 30 height 11
type input "57.5"
click at [442, 100] on input "0" at bounding box center [444, 105] width 30 height 11
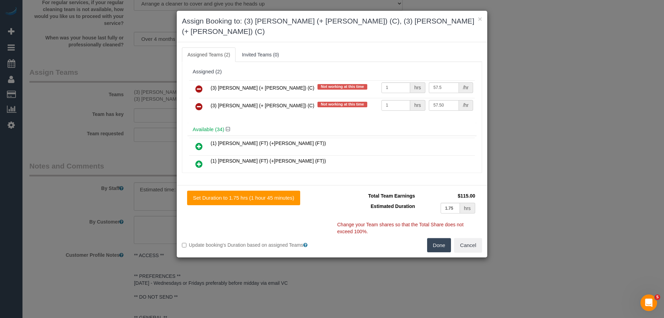
type input "57.5"
click at [438, 238] on button "Done" at bounding box center [439, 245] width 24 height 15
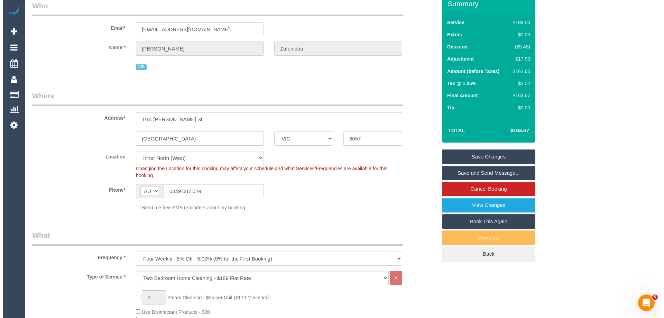
scroll to position [0, 0]
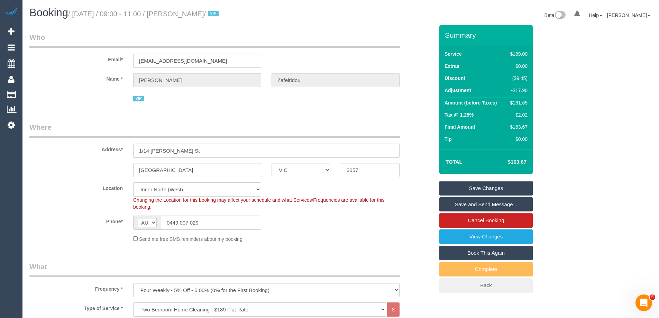
click at [296, 222] on div "Phone* AF AL DZ AD AO AI AQ AG AR AM AW AU AT AZ BS BH BD BB BY BE BZ BJ BM BT …" at bounding box center [231, 222] width 415 height 14
click at [470, 186] on link "Save Changes" at bounding box center [485, 188] width 93 height 15
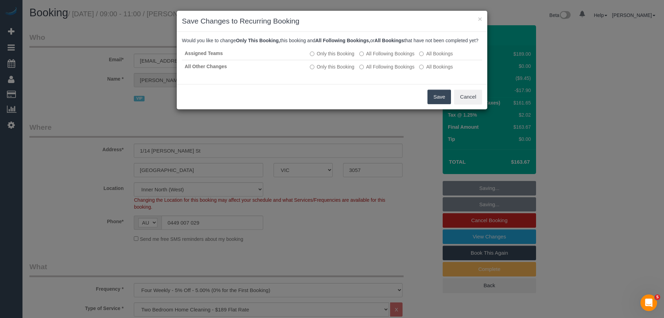
click at [434, 103] on button "Save" at bounding box center [439, 97] width 24 height 15
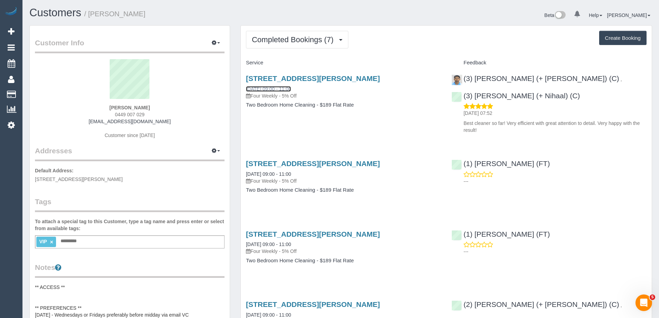
click at [285, 89] on link "[DATE] 09:00 - 11:00" at bounding box center [268, 89] width 45 height 6
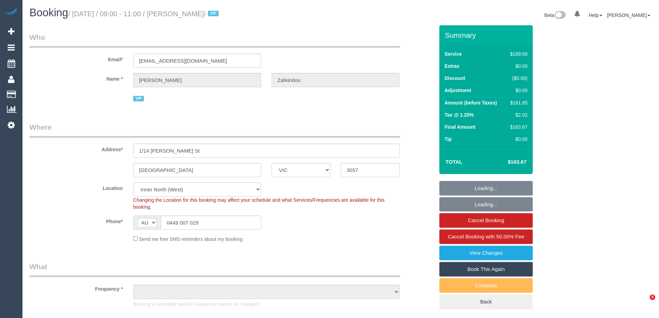
select select "VIC"
select select "string:stripe-pm_1Qu44f2GScqysDRVVRsiGy8u"
select select "number:28"
select select "number:14"
select select "number:19"
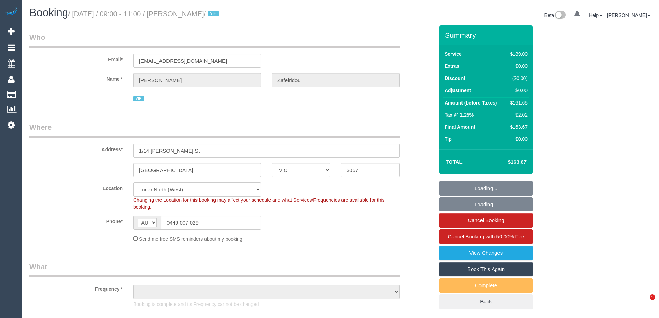
select select "number:24"
select select "number:34"
select select "number:26"
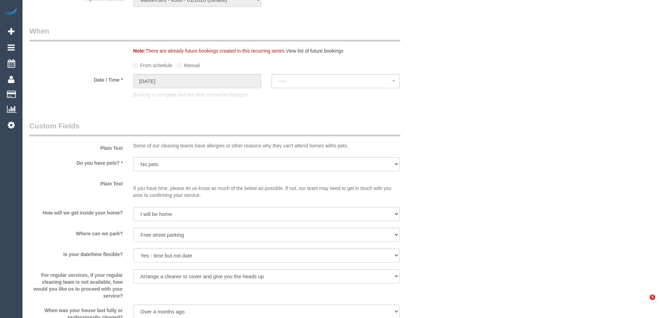
select select "object:1685"
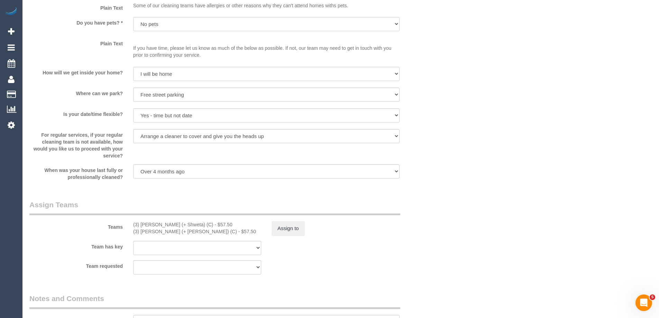
select select "spot1"
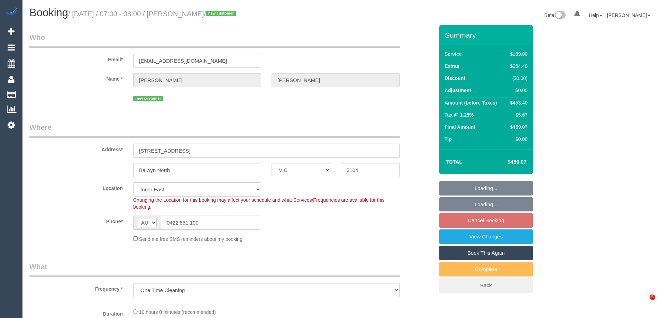
select select "VIC"
select select "object:1230"
select select "number:29"
select select "number:14"
select select "number:19"
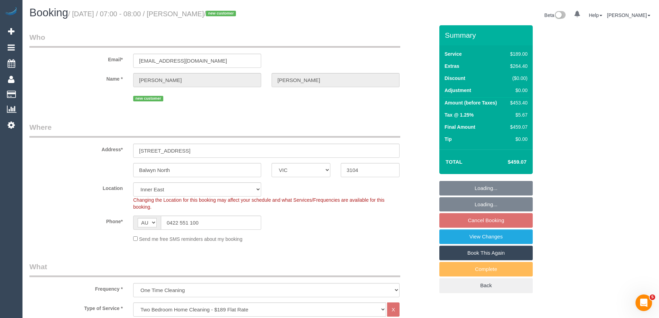
select select "number:25"
select select "number:26"
select select "spot1"
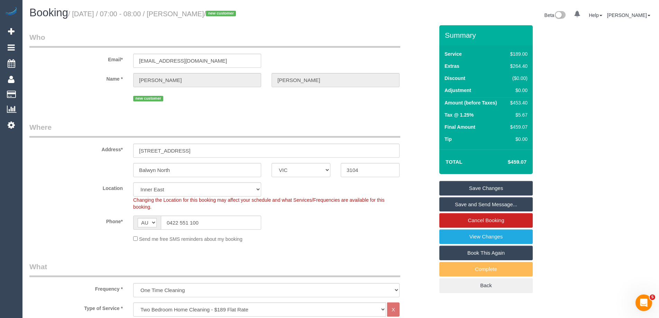
drag, startPoint x: 253, startPoint y: 14, endPoint x: 190, endPoint y: 11, distance: 63.4
click at [190, 11] on small "/ September 03, 2025 / 07:00 - 08:00 / Kimberley Newman / new customer" at bounding box center [153, 14] width 170 height 8
copy small "Kimberley Newman"
click at [522, 104] on div "$453.40" at bounding box center [517, 102] width 20 height 7
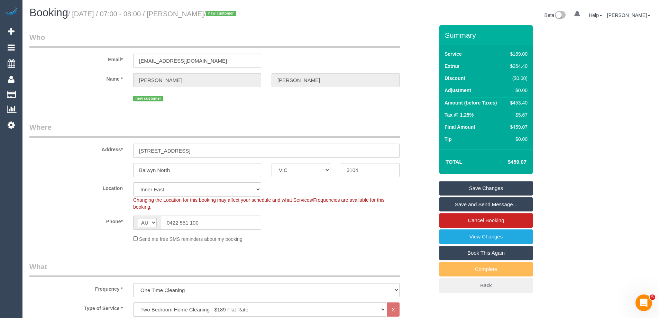
copy div "453.40"
click at [555, 112] on div "Summary Service $189.00 Extras $264.40 Discount ($0.00) Adjustment $0.00 Amount…" at bounding box center [512, 165] width 156 height 281
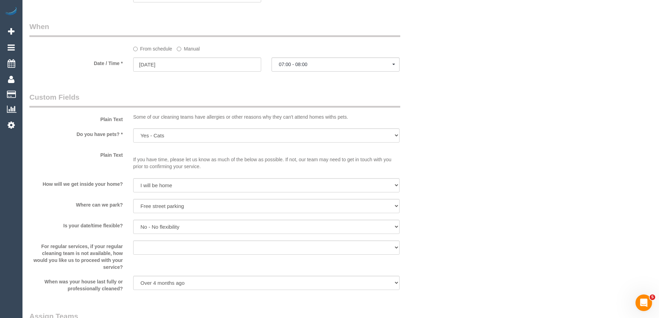
scroll to position [865, 0]
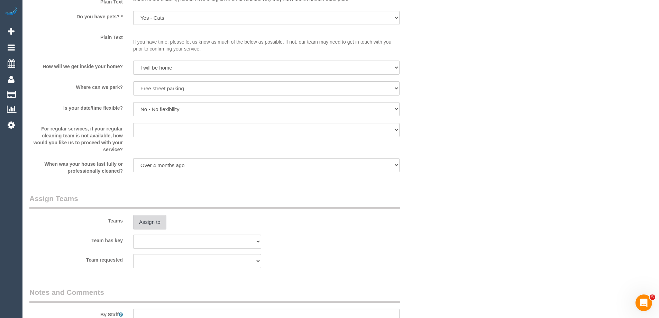
click at [146, 218] on button "Assign to" at bounding box center [149, 222] width 33 height 15
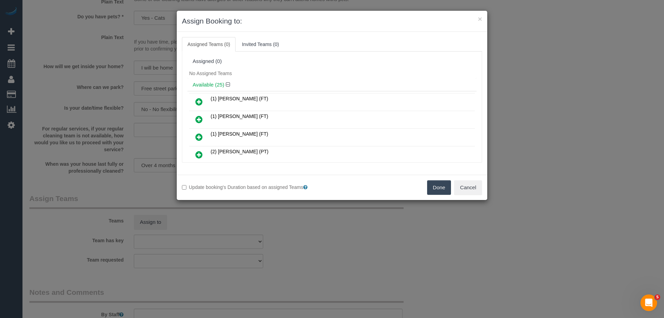
click at [319, 81] on div "Available (25)" at bounding box center [331, 84] width 289 height 13
click at [477, 189] on button "Cancel" at bounding box center [468, 187] width 28 height 15
click at [471, 193] on div "× Assign Booking to: Assigned Teams (0) Invited Teams (0) Assigned (0) No Assig…" at bounding box center [332, 159] width 664 height 318
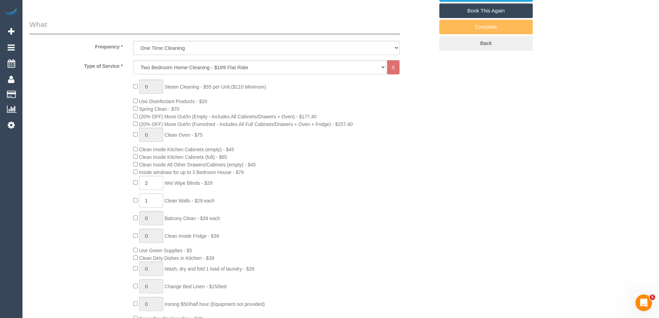
scroll to position [104, 0]
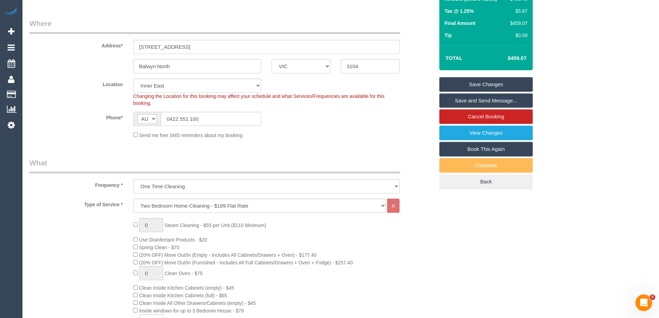
click at [166, 77] on fieldset "Where Address* 3A Pavo Street Balwyn North ACT NSW NT QLD SA TAS VIC WA 3104 Lo…" at bounding box center [231, 81] width 405 height 126
drag, startPoint x: 164, startPoint y: 86, endPoint x: 159, endPoint y: 91, distance: 6.4
click at [164, 86] on select "Office City East (North) East (South) Inner East Inner North (East) Inner North…" at bounding box center [197, 85] width 128 height 14
select select "50"
click at [133, 78] on select "Office City East (North) East (South) Inner East Inner North (East) Inner North…" at bounding box center [197, 85] width 128 height 14
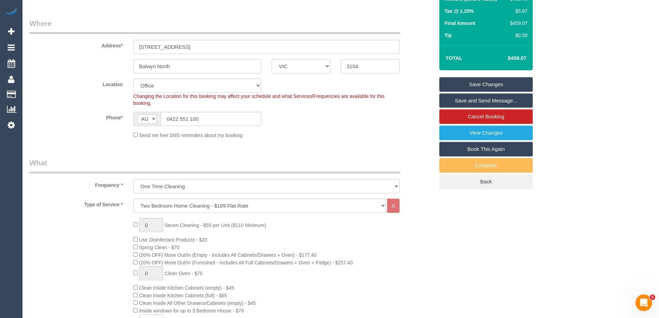
click at [327, 138] on div "Send me free SMS reminders about my booking" at bounding box center [266, 135] width 277 height 8
select select "object:4053"
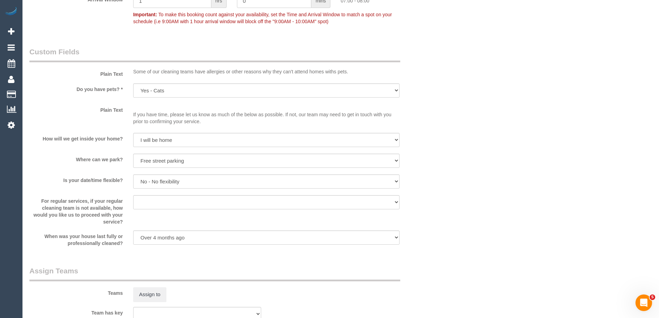
scroll to position [868, 0]
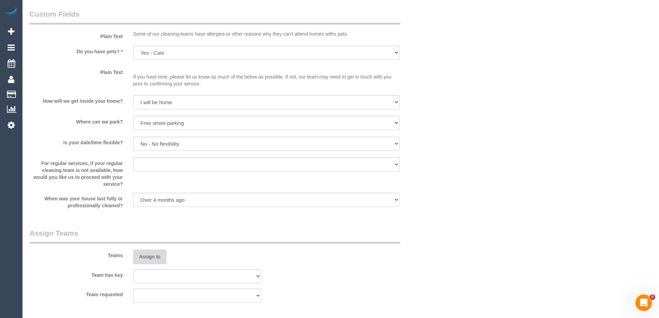
click at [154, 256] on button "Assign to" at bounding box center [149, 256] width 33 height 15
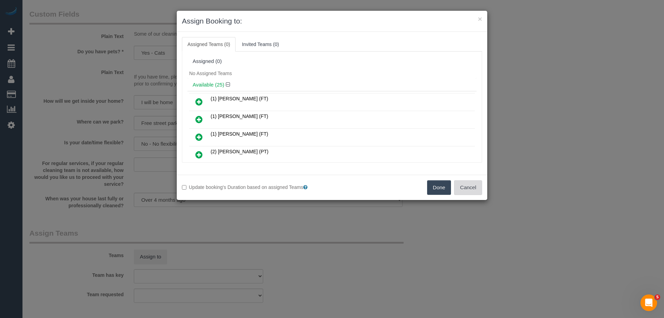
click at [472, 185] on button "Cancel" at bounding box center [468, 187] width 28 height 15
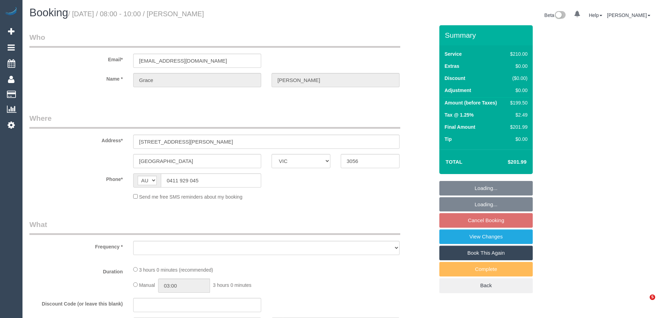
select select "VIC"
select select "object:858"
select select "string:stripe-pm_1RhgPc2GScqysDRVsTTE5AE1"
select select "180"
select select "number:28"
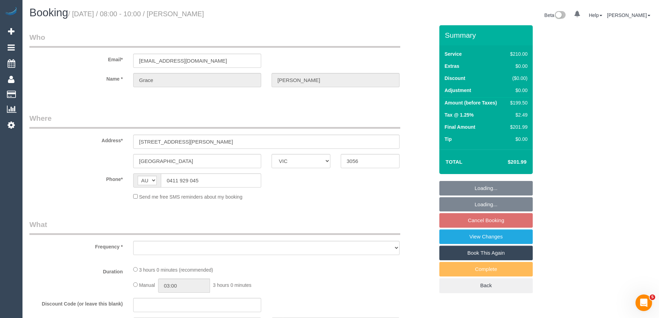
select select "number:14"
select select "number:19"
select select "number:24"
select select "number:34"
select select "number:13"
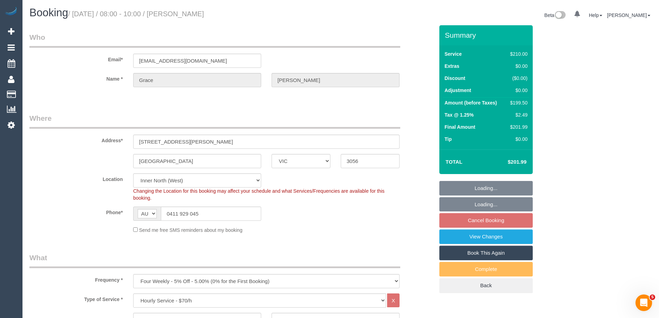
select select "object:1714"
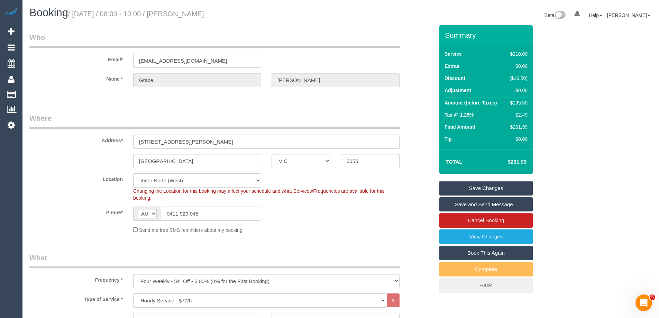
drag, startPoint x: 228, startPoint y: 12, endPoint x: 191, endPoint y: 12, distance: 36.3
click at [191, 12] on h1 "Booking / [DATE] / 08:00 - 10:00 / [PERSON_NAME]" at bounding box center [182, 13] width 306 height 12
copy small "[PERSON_NAME]"
click at [96, 169] on fieldset "Where Address* 2 Burchett Street Brunswick ACT NSW NT QLD SA TAS VIC WA 3056 Lo…" at bounding box center [231, 176] width 405 height 126
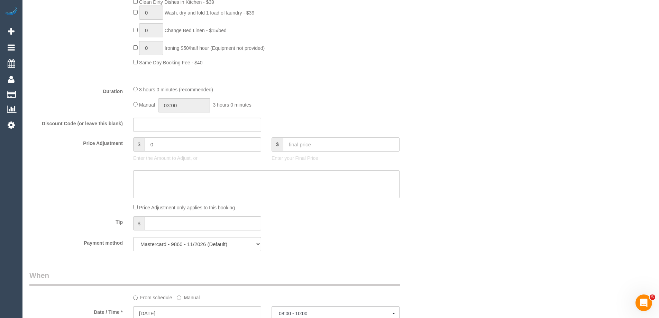
scroll to position [622, 0]
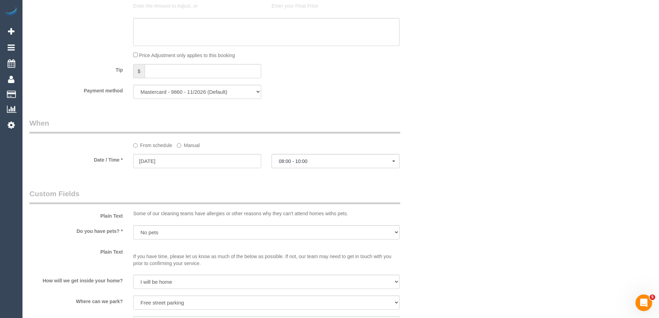
click at [302, 152] on sui-booking-spot "From schedule Manual Date / Time * 03/09/2025 08:00 - 10:00 Wed September 3rd 0…" at bounding box center [231, 144] width 405 height 52
click at [303, 160] on span "08:00 - 10:00" at bounding box center [335, 161] width 113 height 6
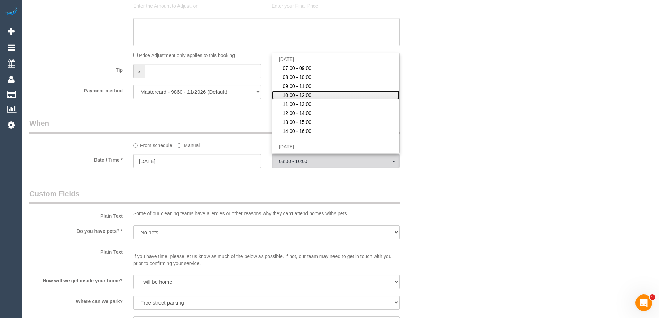
click at [303, 95] on span "10:00 - 12:00" at bounding box center [297, 95] width 29 height 7
select select "spot4"
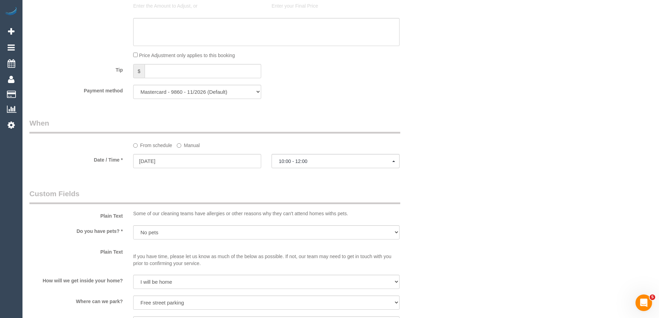
click at [480, 122] on div "Who Email* carrolgr@tcd.ie Name * Grace Carroll Where Address* 2 Burchett Stree…" at bounding box center [340, 138] width 622 height 1471
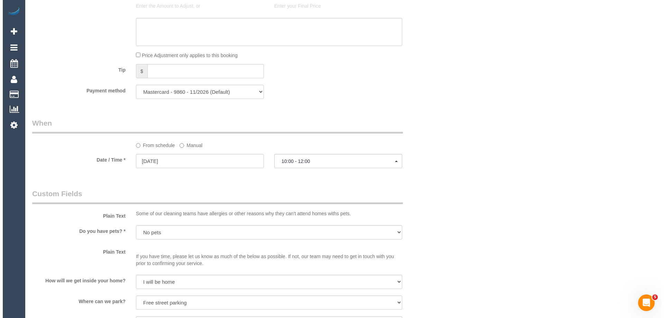
scroll to position [865, 0]
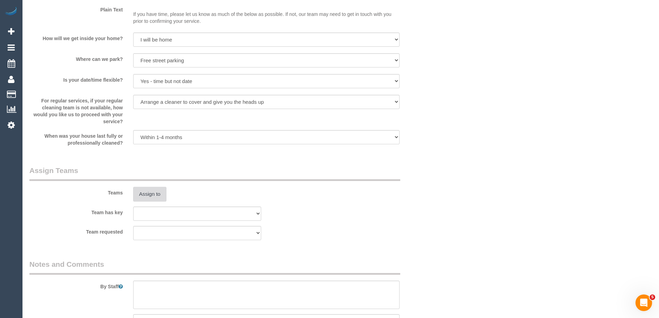
click at [150, 194] on button "Assign to" at bounding box center [149, 194] width 33 height 15
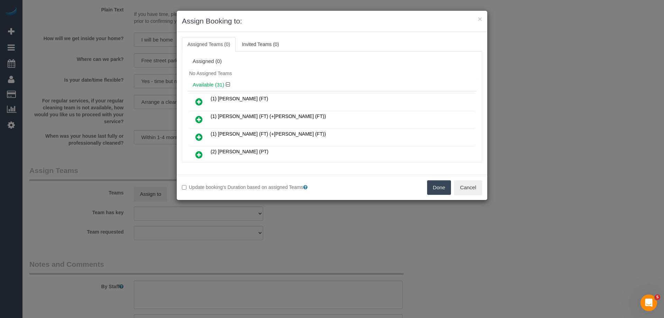
click at [317, 67] on div "Assigned (0)" at bounding box center [331, 61] width 289 height 13
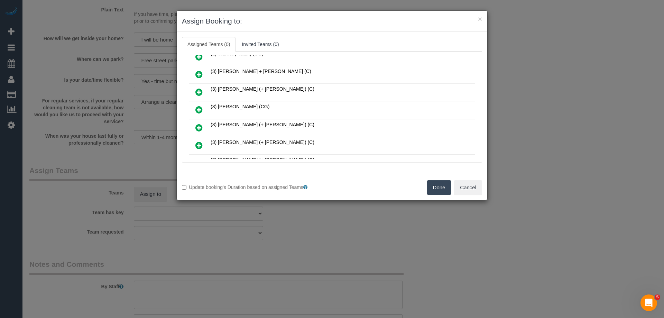
scroll to position [1617, 0]
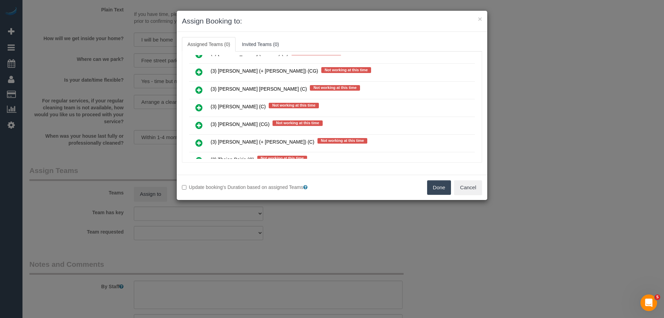
click at [198, 112] on link at bounding box center [199, 108] width 16 height 14
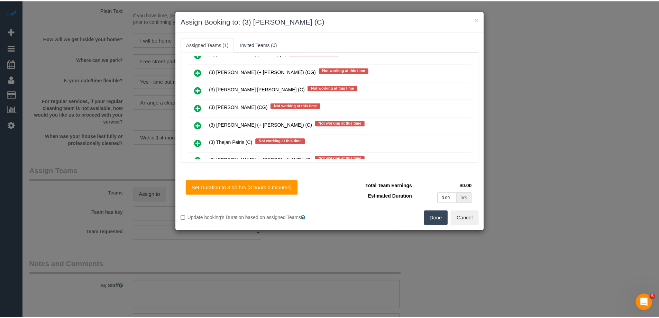
scroll to position [0, 0]
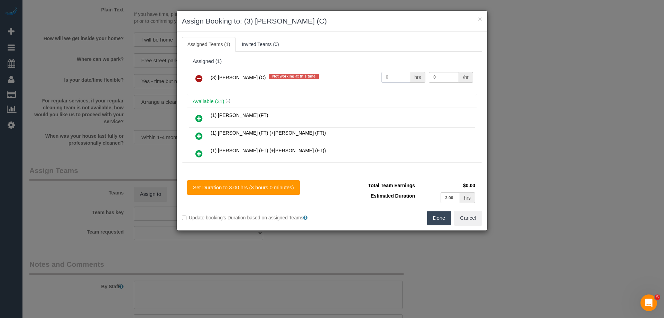
click at [395, 77] on input "0" at bounding box center [395, 77] width 29 height 11
type input "3"
click at [450, 75] on input "0" at bounding box center [444, 77] width 30 height 11
type input "35"
click at [433, 219] on button "Done" at bounding box center [439, 218] width 24 height 15
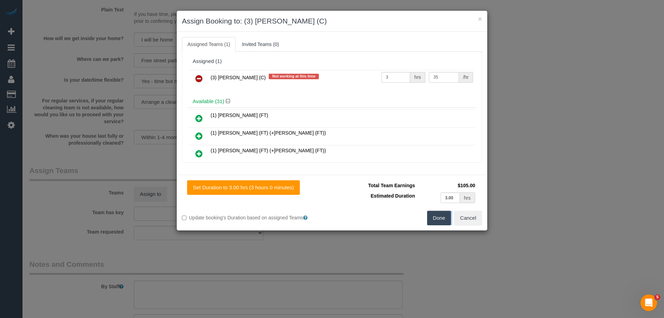
click at [433, 219] on div "× Assign Booking to: (3) Stephany Cerda (C) Assigned Teams (1) Invited Teams (0…" at bounding box center [332, 159] width 664 height 318
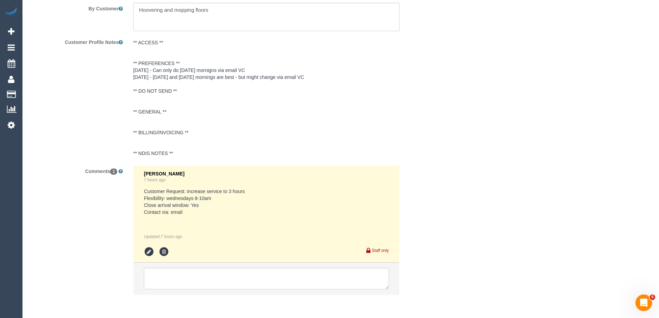
scroll to position [1203, 0]
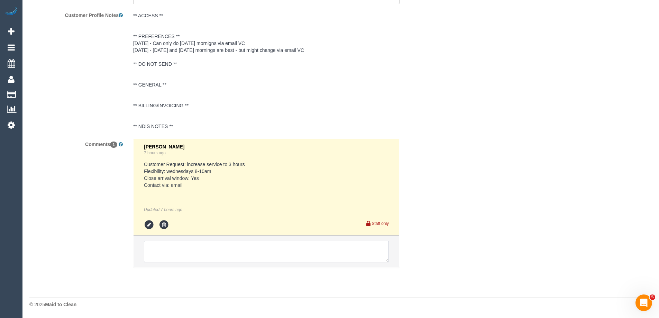
click at [180, 253] on textarea at bounding box center [266, 251] width 245 height 21
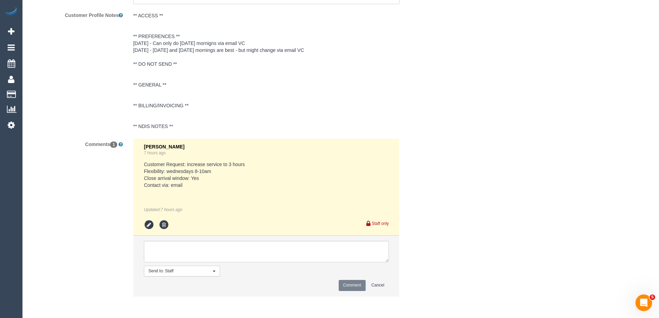
click at [437, 143] on div "Comments 1 Vanessa Christou 7 hours ago Customer Request: increase service to 3…" at bounding box center [231, 220] width 415 height 165
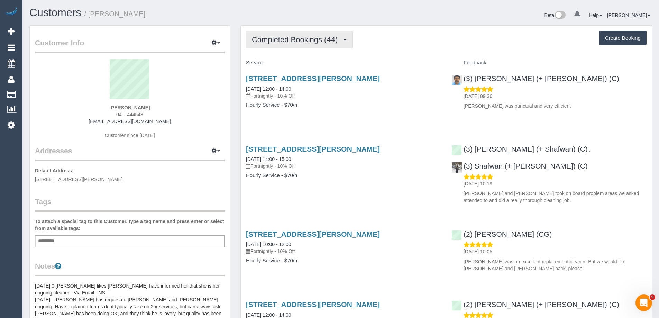
click at [305, 36] on span "Completed Bookings (44)" at bounding box center [296, 39] width 89 height 9
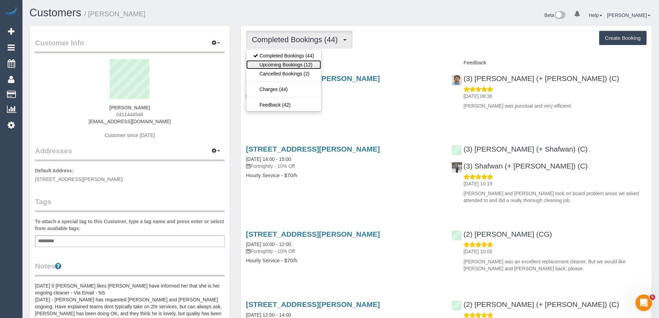
click at [285, 66] on link "Upcoming Bookings (12)" at bounding box center [283, 64] width 75 height 9
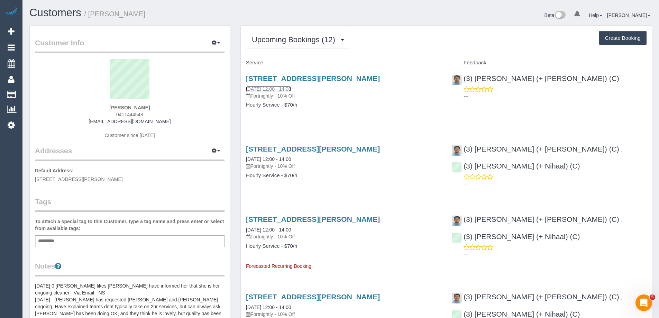
click at [280, 89] on link "[DATE] 12:00 - 14:00" at bounding box center [268, 89] width 45 height 6
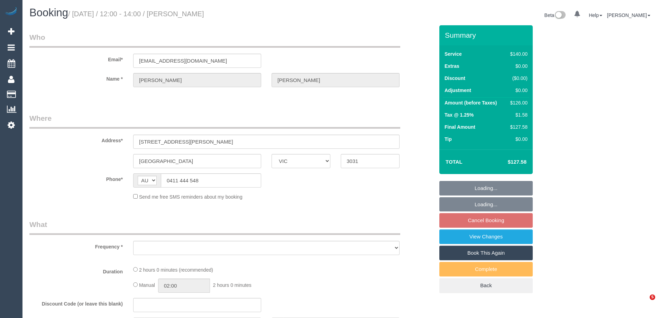
select select "VIC"
select select "object:549"
select select "string:stripe-pm_1QMzYf2GScqysDRVeHwjkRQQ"
select select "number:29"
select select "number:14"
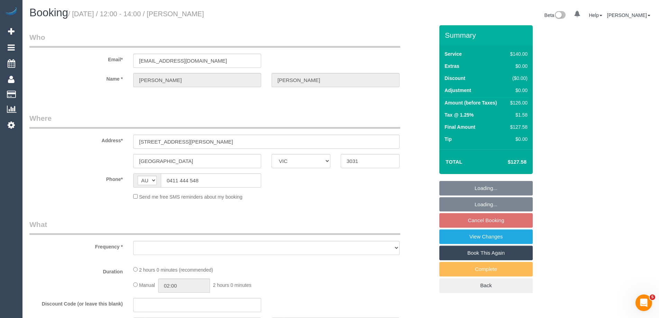
select select "number:19"
select select "number:22"
select select "number:34"
select select "number:12"
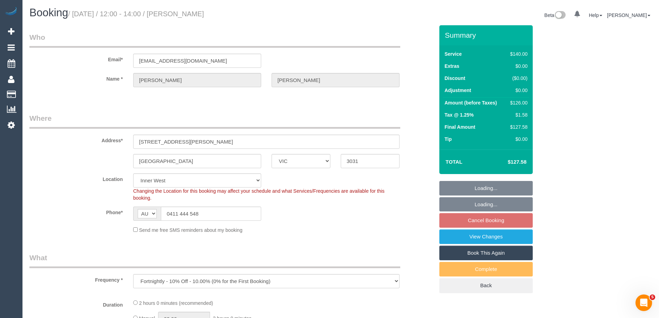
select select "object:702"
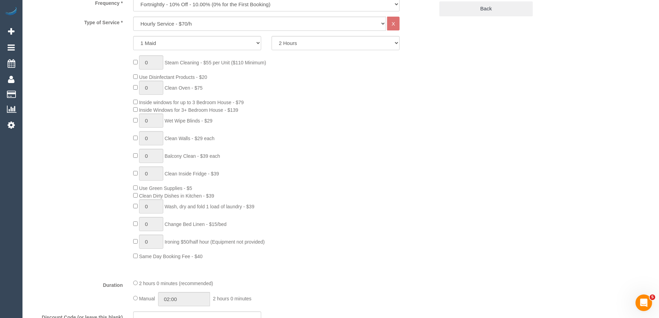
select select "spot4"
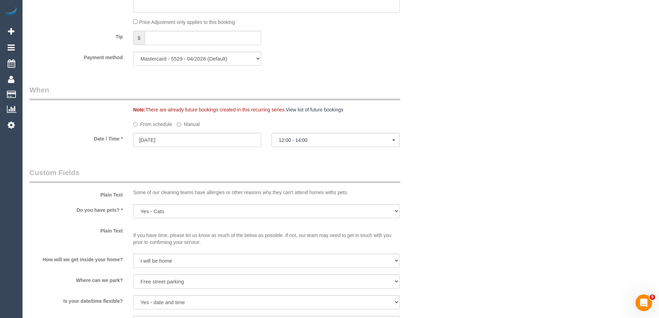
scroll to position [761, 0]
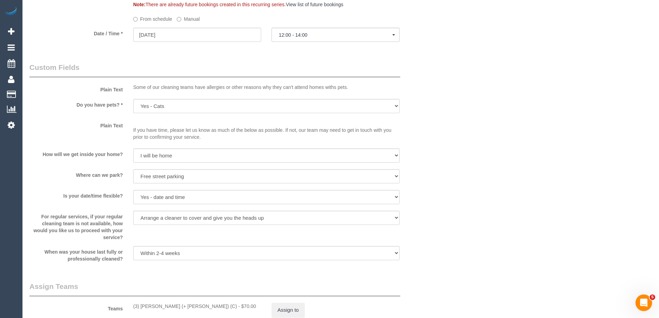
drag, startPoint x: 203, startPoint y: 0, endPoint x: 416, endPoint y: 56, distance: 220.4
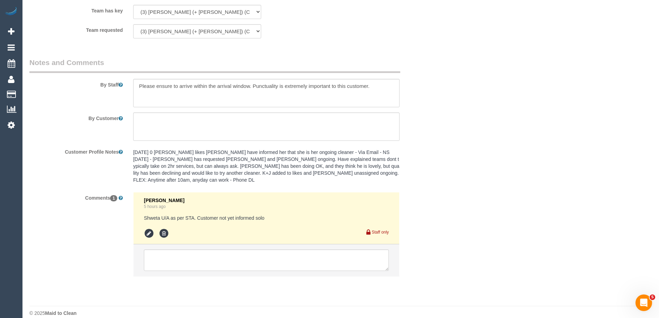
scroll to position [1080, 0]
click at [190, 255] on textarea at bounding box center [266, 258] width 245 height 21
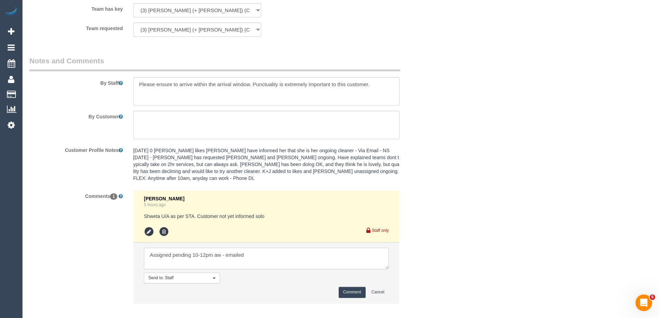
type textarea "Assigned pending 10-12pm aw - emailed"
click at [360, 287] on button "Comment" at bounding box center [352, 292] width 27 height 11
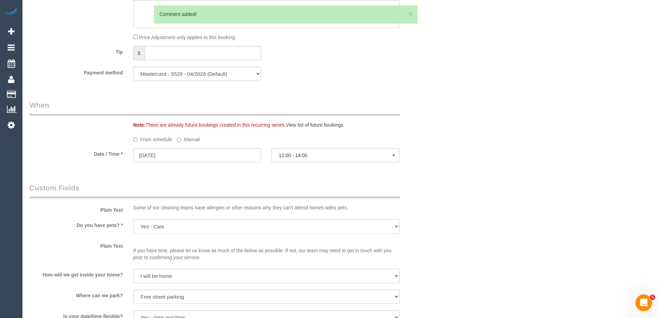
scroll to position [630, 0]
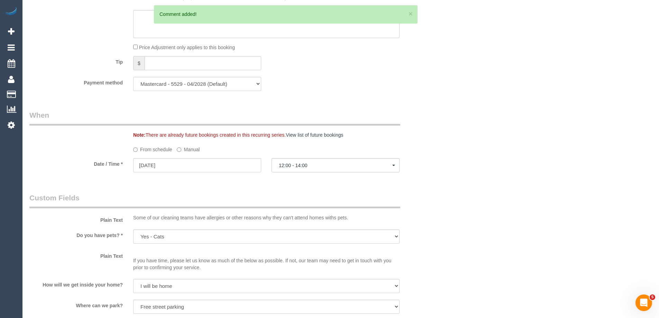
click at [192, 150] on label "Manual" at bounding box center [188, 148] width 23 height 9
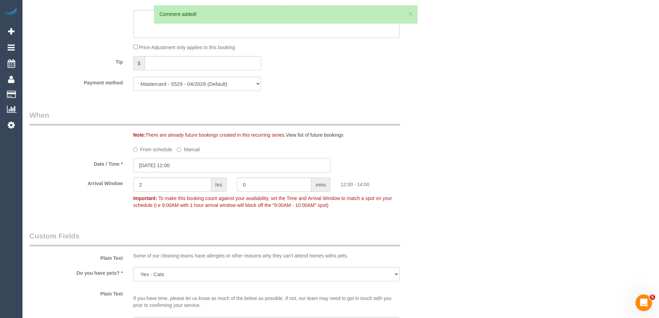
click at [184, 166] on input "[DATE] 12:00" at bounding box center [231, 165] width 197 height 14
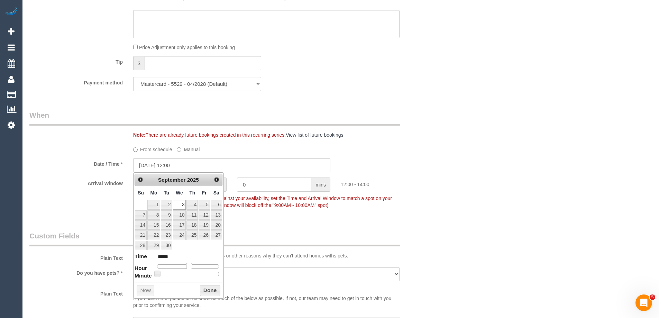
type input "[DATE] 11:00"
type input "*****"
type input "[DATE] 10:00"
type input "*****"
type input "[DATE] 09:00"
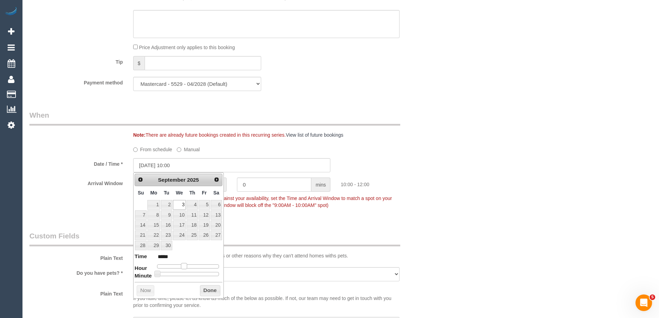
type input "*****"
drag, startPoint x: 187, startPoint y: 267, endPoint x: 181, endPoint y: 267, distance: 6.2
click at [181, 267] on span at bounding box center [181, 266] width 6 height 6
type input "[DATE] 10:00"
type input "*****"
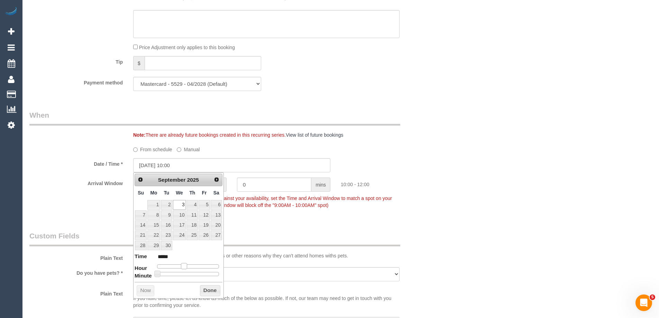
click at [184, 266] on span at bounding box center [184, 266] width 6 height 6
click at [209, 291] on button "Done" at bounding box center [210, 290] width 20 height 11
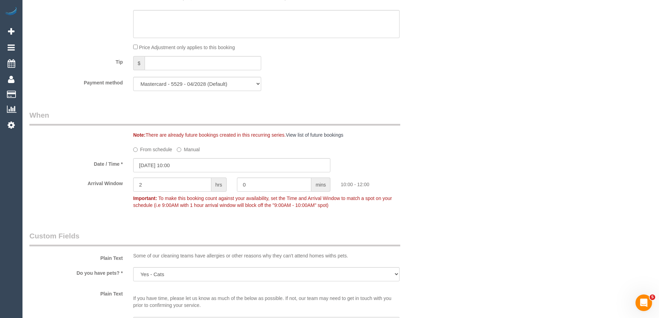
drag, startPoint x: 518, startPoint y: 200, endPoint x: 497, endPoint y: 197, distance: 21.6
click at [517, 200] on div "Who Email* [EMAIL_ADDRESS][DOMAIN_NAME] Name * [PERSON_NAME] Where Address* [ST…" at bounding box center [340, 117] width 622 height 1445
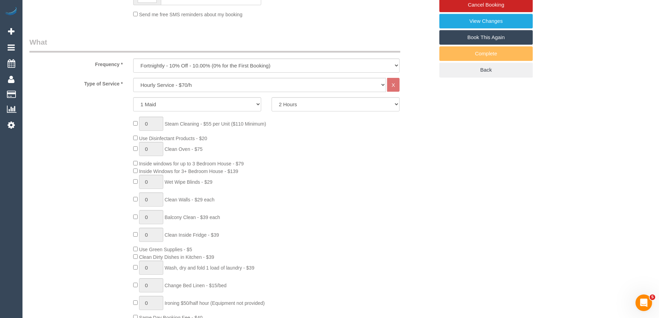
scroll to position [0, 0]
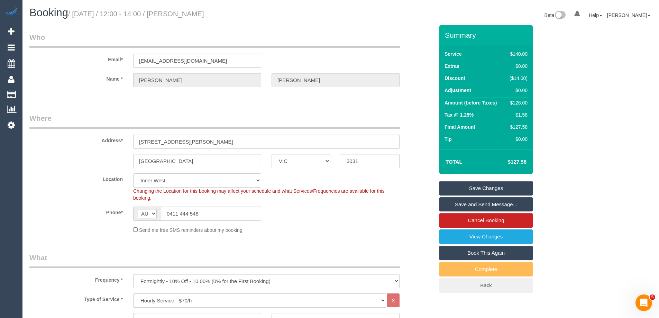
click at [182, 62] on input "[EMAIL_ADDRESS][DOMAIN_NAME]" at bounding box center [197, 61] width 128 height 14
click at [197, 113] on legend "Where" at bounding box center [214, 121] width 371 height 16
click at [484, 187] on link "Save Changes" at bounding box center [485, 188] width 93 height 15
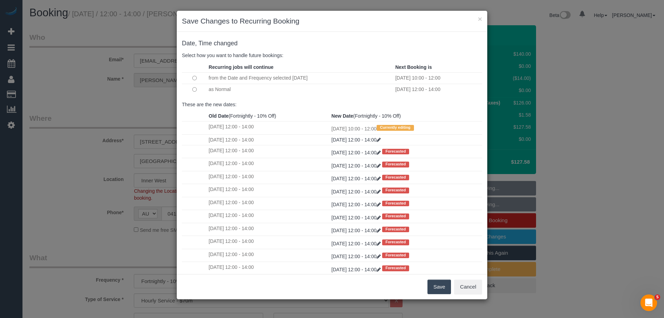
click at [438, 288] on button "Save" at bounding box center [439, 286] width 24 height 15
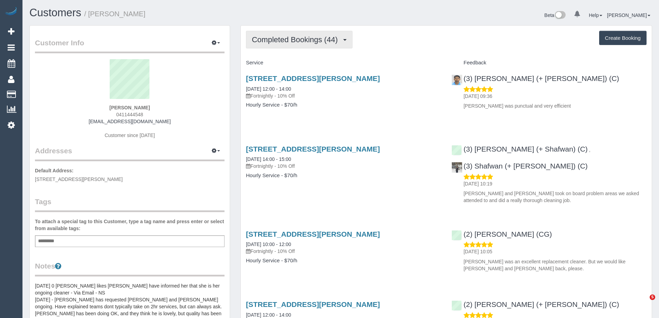
click at [289, 42] on span "Completed Bookings (44)" at bounding box center [296, 39] width 89 height 9
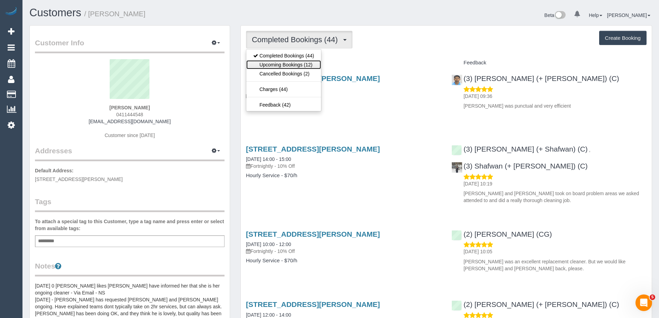
click at [281, 66] on link "Upcoming Bookings (12)" at bounding box center [283, 64] width 75 height 9
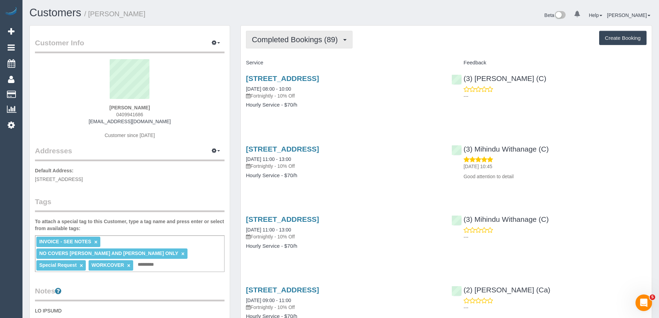
click at [311, 46] on button "Completed Bookings (89)" at bounding box center [299, 40] width 107 height 18
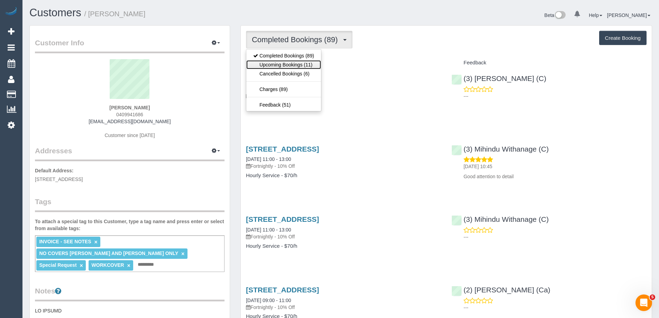
click at [266, 63] on link "Upcoming Bookings (11)" at bounding box center [283, 64] width 75 height 9
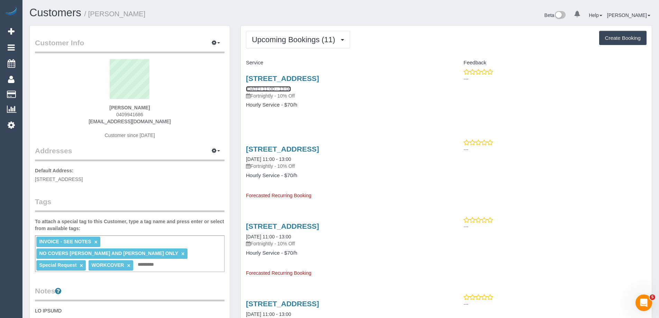
click at [286, 89] on link "08/09/2025 11:00 - 13:00" at bounding box center [268, 89] width 45 height 6
click at [302, 42] on span "Upcoming Bookings (11)" at bounding box center [295, 39] width 87 height 9
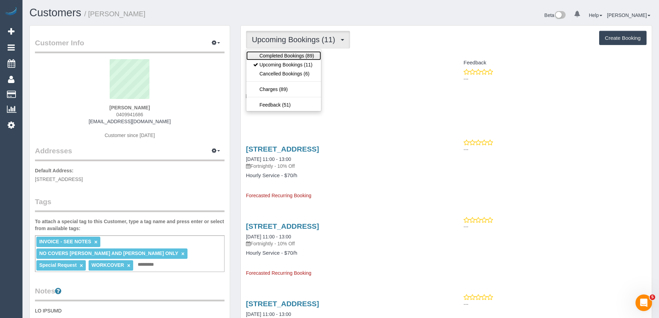
click at [294, 52] on link "Completed Bookings (89)" at bounding box center [283, 55] width 75 height 9
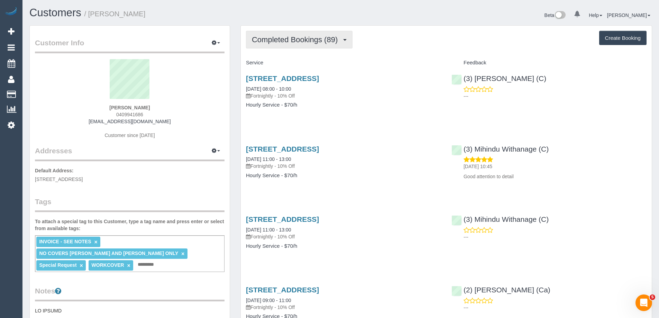
click at [301, 38] on span "Completed Bookings (89)" at bounding box center [296, 39] width 89 height 9
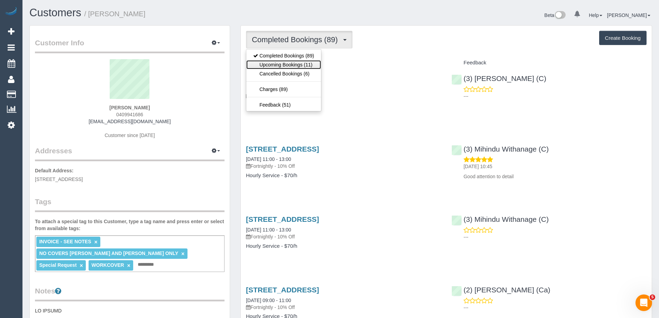
click at [274, 66] on link "Upcoming Bookings (11)" at bounding box center [283, 64] width 75 height 9
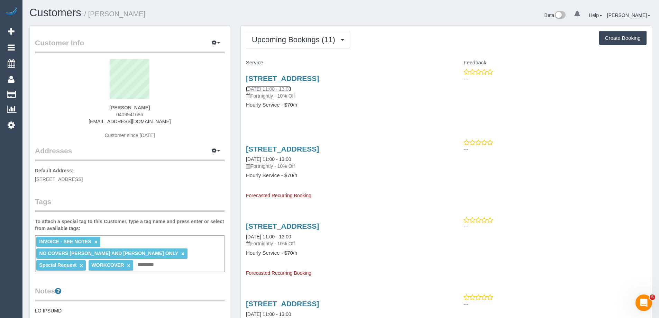
click at [280, 90] on link "08/09/2025 11:00 - 13:00" at bounding box center [268, 89] width 45 height 6
click at [266, 40] on span "Upcoming Bookings (11)" at bounding box center [295, 39] width 87 height 9
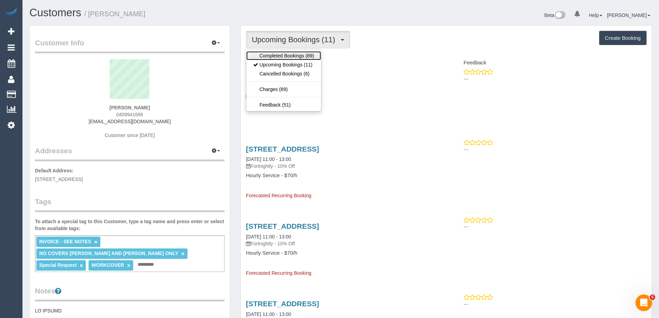
click at [270, 57] on link "Completed Bookings (89)" at bounding box center [283, 55] width 75 height 9
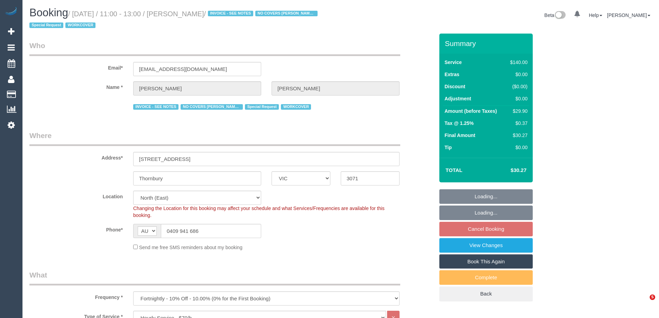
select select "VIC"
select select "number:27"
select select "number:14"
select select "number:18"
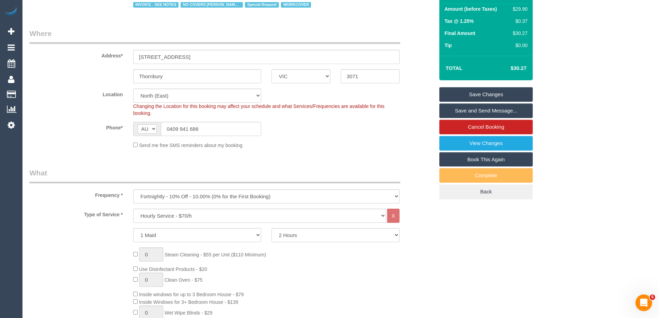
scroll to position [104, 0]
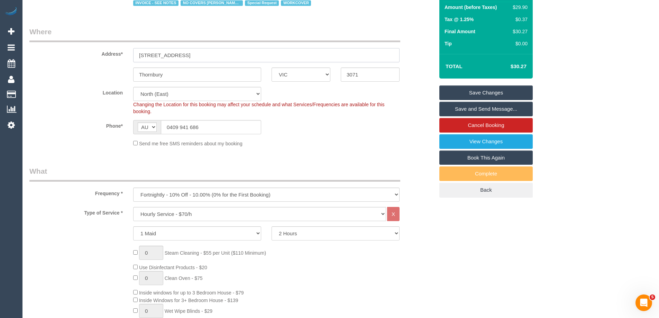
click at [182, 57] on input "61 Raleigh Street" at bounding box center [266, 55] width 266 height 14
drag, startPoint x: 185, startPoint y: 56, endPoint x: 61, endPoint y: 54, distance: 123.5
click at [86, 55] on div "Address* 61 Raleigh Street" at bounding box center [231, 45] width 415 height 36
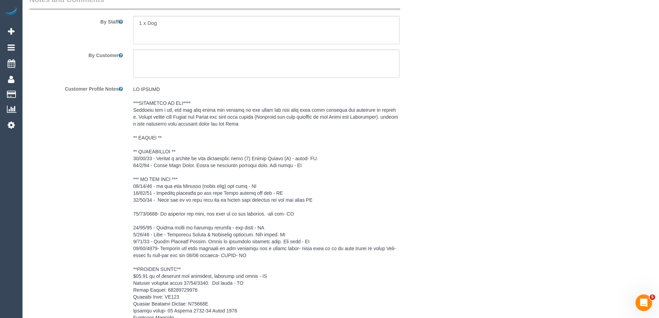
scroll to position [1314, 0]
